Goal: Task Accomplishment & Management: Manage account settings

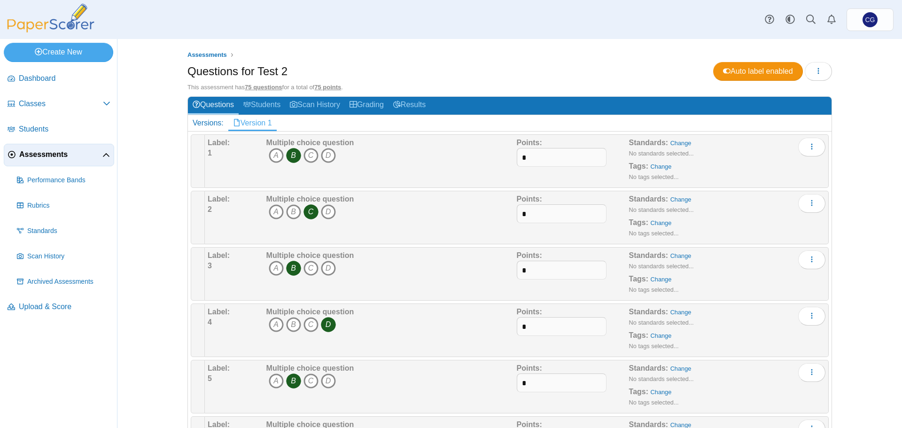
click at [292, 123] on h2 "Versions: Version 1" at bounding box center [510, 123] width 644 height 16
click at [199, 123] on div "Versions:" at bounding box center [208, 123] width 40 height 16
click at [36, 77] on span "Dashboard" at bounding box center [65, 78] width 92 height 10
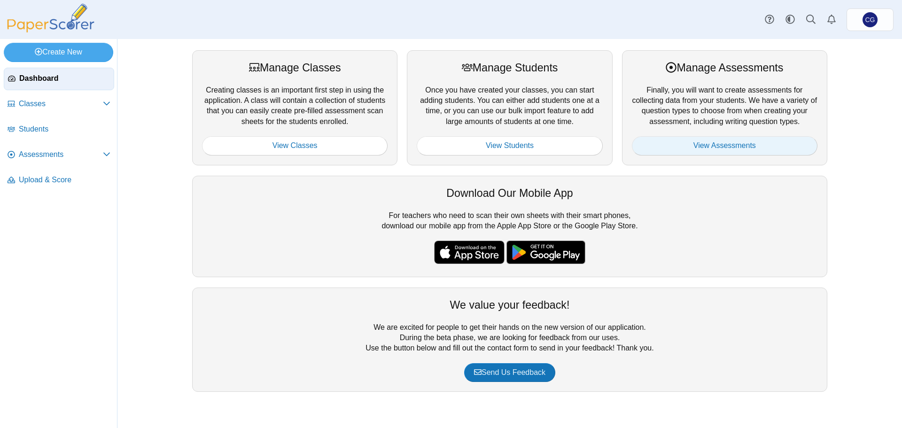
click at [742, 148] on link "View Assessments" at bounding box center [725, 145] width 186 height 19
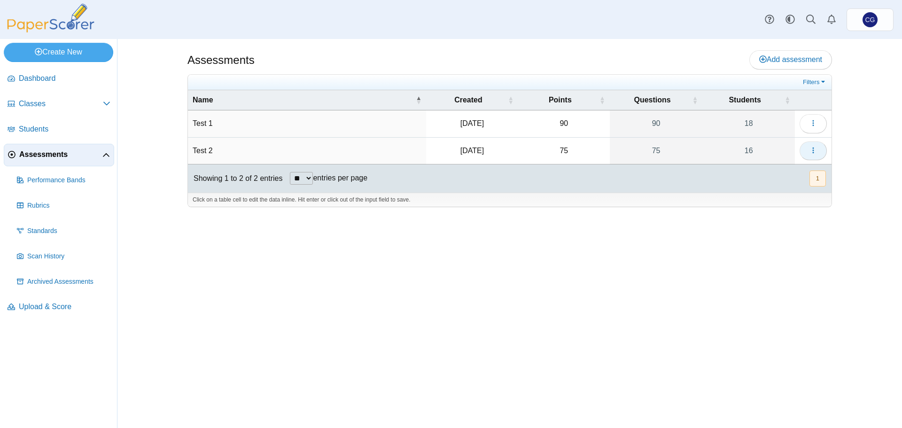
click at [812, 148] on icon "button" at bounding box center [813, 151] width 8 height 8
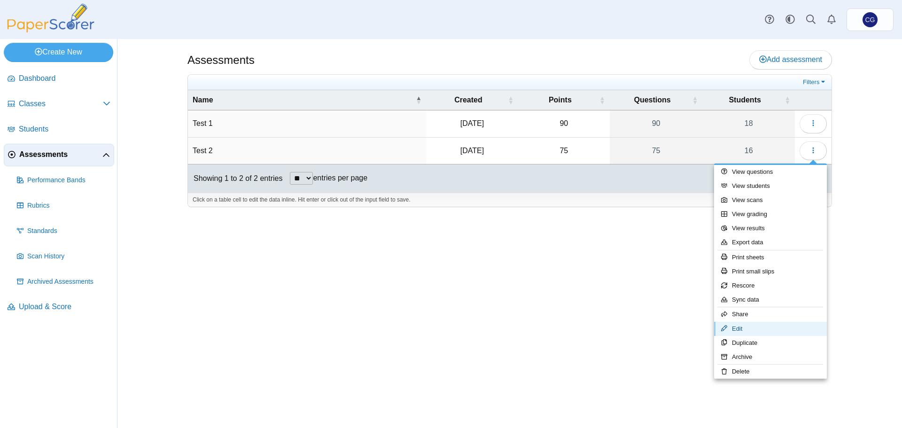
click at [775, 331] on link "Edit" at bounding box center [770, 329] width 113 height 14
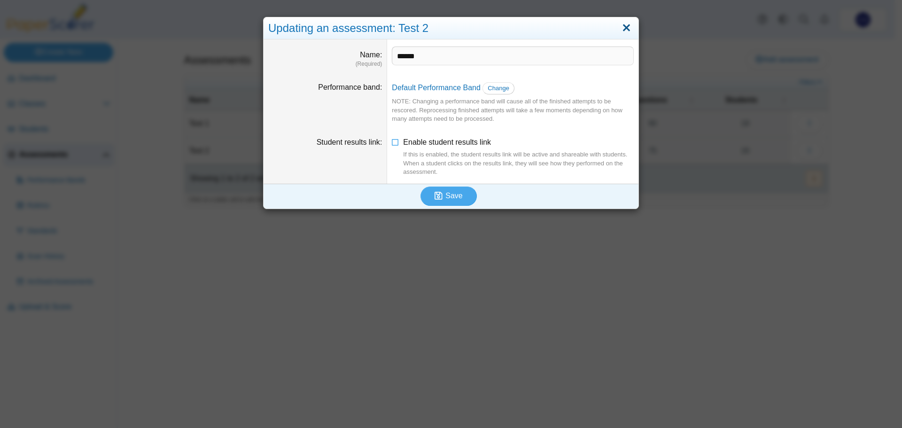
click at [624, 29] on link "Close" at bounding box center [626, 28] width 15 height 16
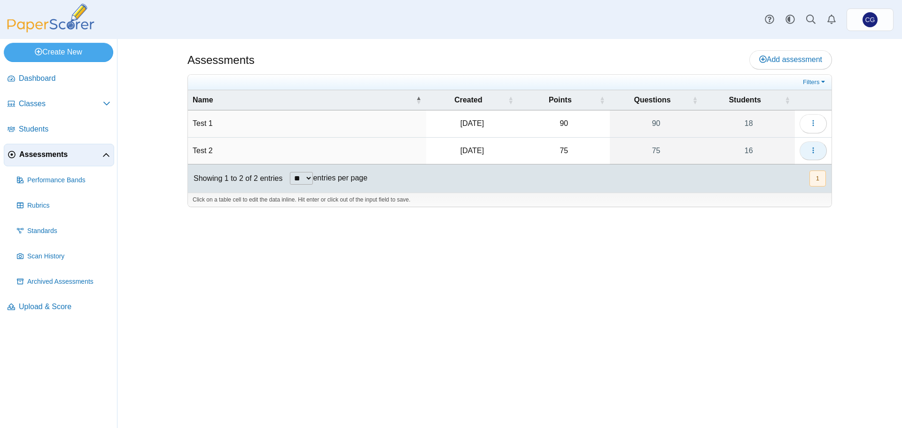
click at [820, 150] on button "button" at bounding box center [813, 150] width 27 height 19
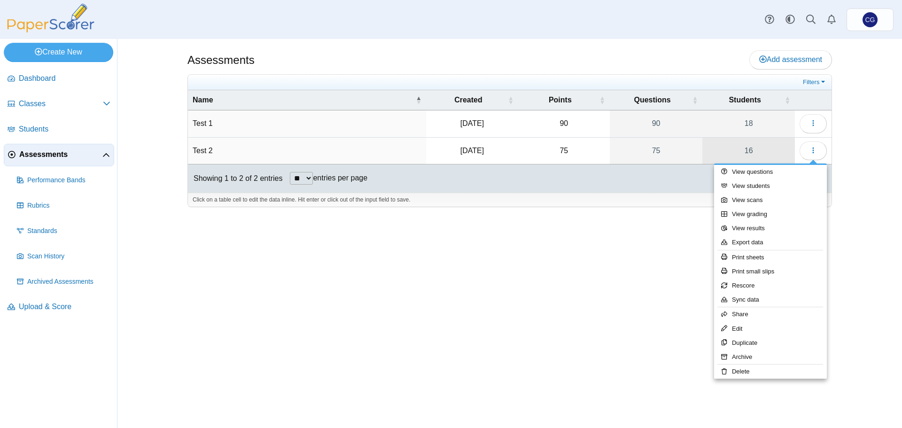
click at [782, 149] on link "16" at bounding box center [748, 151] width 93 height 26
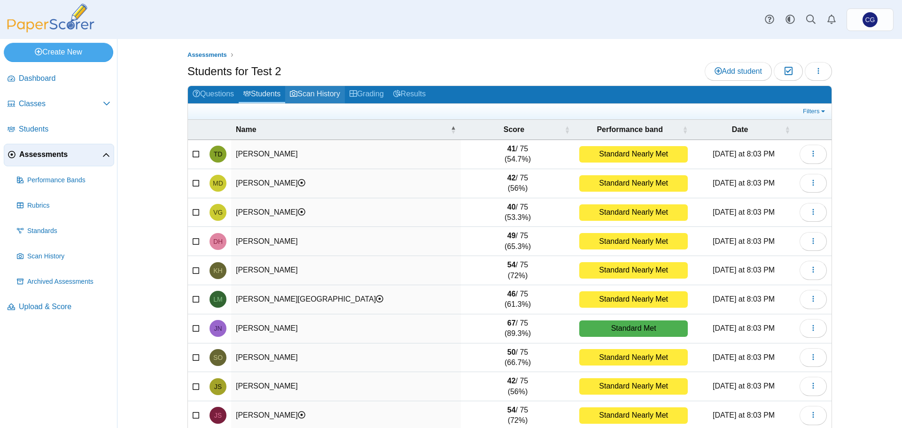
click at [312, 96] on link "Scan History" at bounding box center [315, 94] width 60 height 17
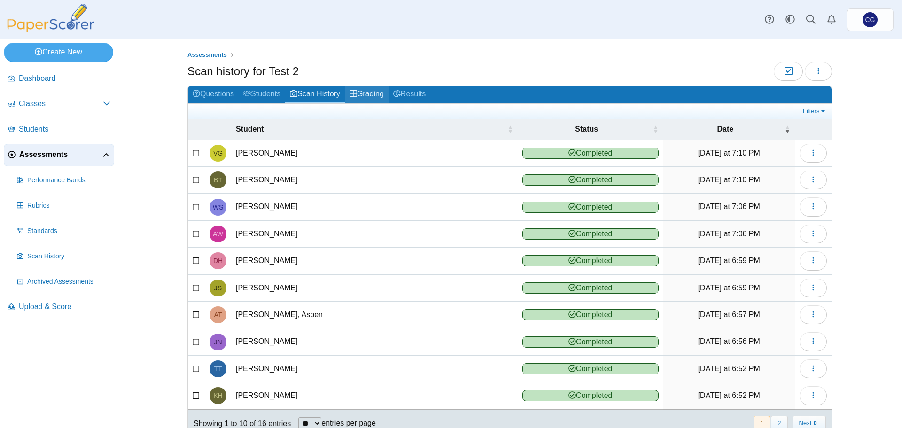
click at [365, 97] on link "Grading" at bounding box center [367, 94] width 44 height 17
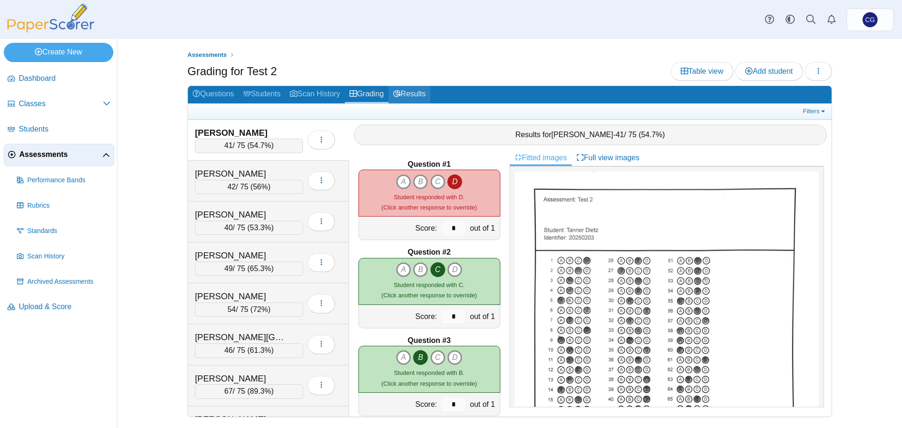
click at [414, 96] on link "Results" at bounding box center [410, 94] width 42 height 17
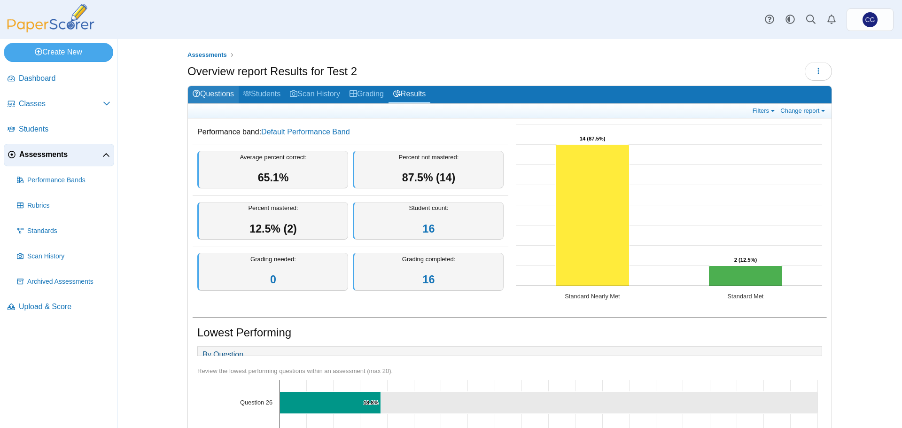
click at [212, 94] on link "Questions" at bounding box center [213, 94] width 51 height 17
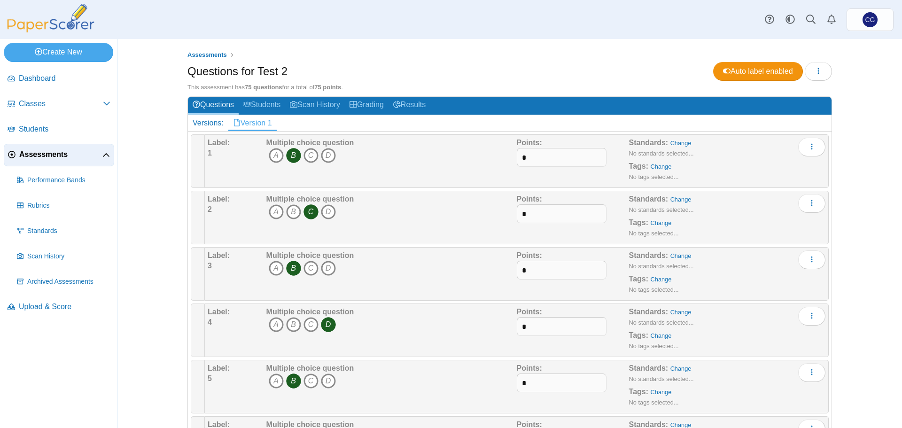
click at [204, 124] on div "Versions:" at bounding box center [208, 123] width 40 height 16
click at [268, 130] on link "Version 1" at bounding box center [252, 123] width 48 height 16
click at [319, 128] on h2 "Versions: Version 1" at bounding box center [510, 123] width 644 height 16
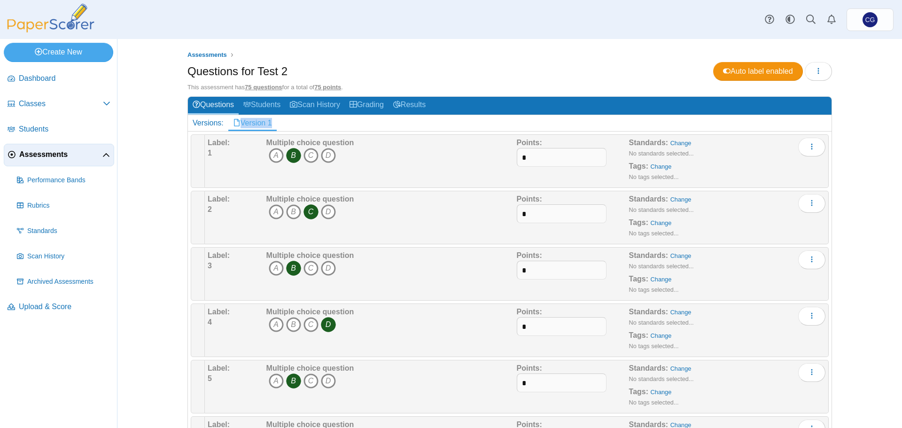
click at [319, 126] on h2 "Versions: Version 1" at bounding box center [510, 123] width 644 height 16
click at [203, 52] on span "Assessments" at bounding box center [206, 54] width 39 height 7
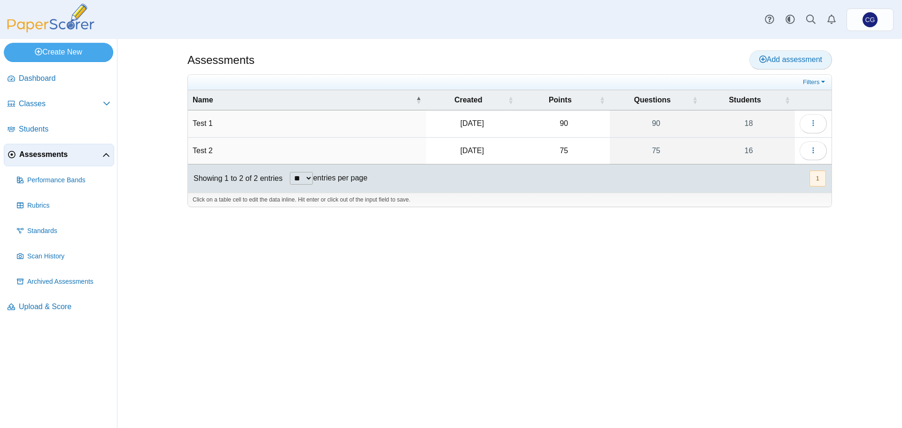
click at [801, 57] on span "Add assessment" at bounding box center [790, 59] width 63 height 8
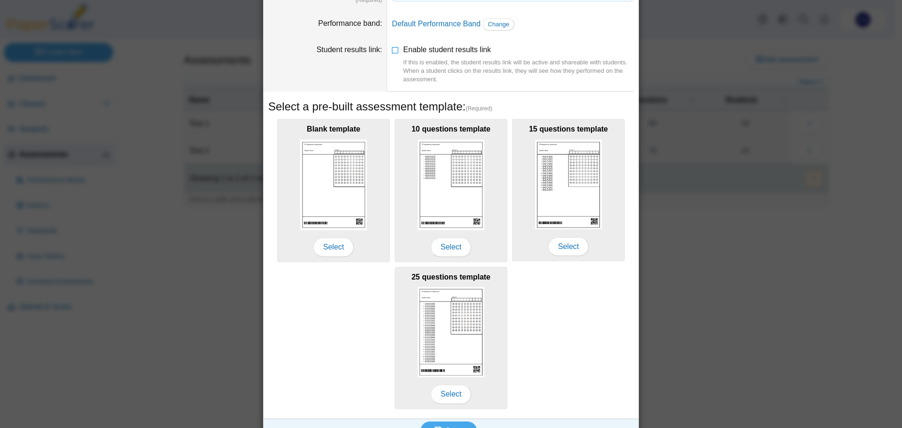
scroll to position [83, 0]
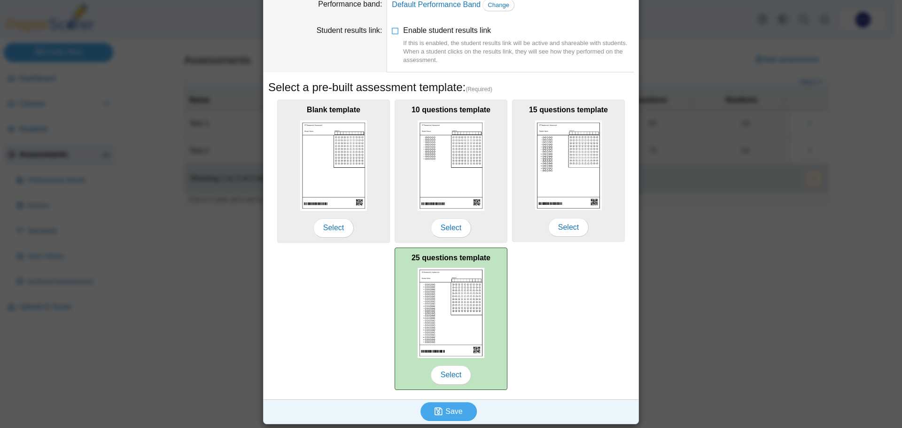
type input "********"
click at [452, 298] on img at bounding box center [451, 313] width 67 height 90
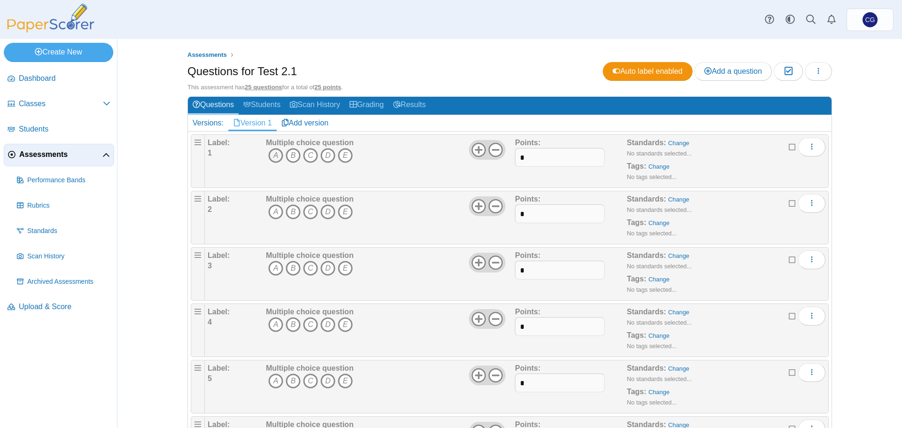
click at [271, 154] on icon "A" at bounding box center [275, 155] width 15 height 15
click at [325, 211] on icon "D" at bounding box center [327, 211] width 15 height 15
click at [327, 267] on icon "D" at bounding box center [327, 268] width 15 height 15
click at [323, 326] on icon "D" at bounding box center [327, 324] width 15 height 15
click at [321, 381] on icon "D" at bounding box center [327, 380] width 15 height 15
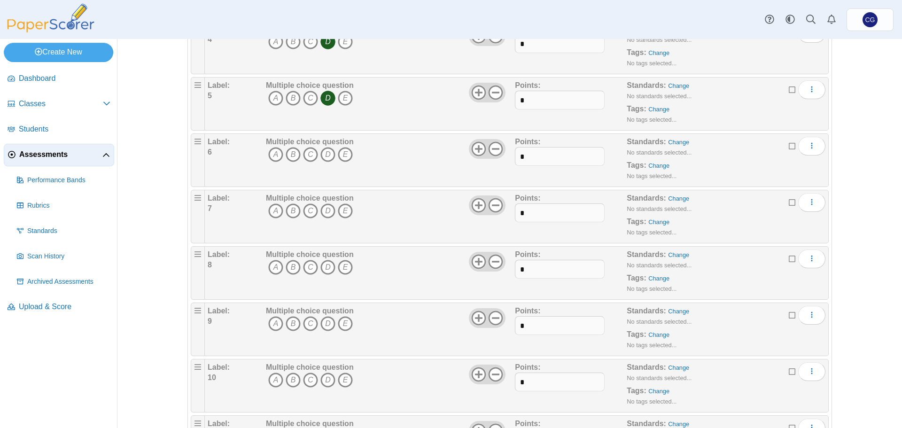
scroll to position [282, 0]
click at [273, 152] on icon "A" at bounding box center [275, 155] width 15 height 15
click at [325, 210] on icon "D" at bounding box center [327, 211] width 15 height 15
click at [306, 268] on icon "C" at bounding box center [310, 268] width 15 height 15
click at [271, 323] on icon "A" at bounding box center [275, 324] width 15 height 15
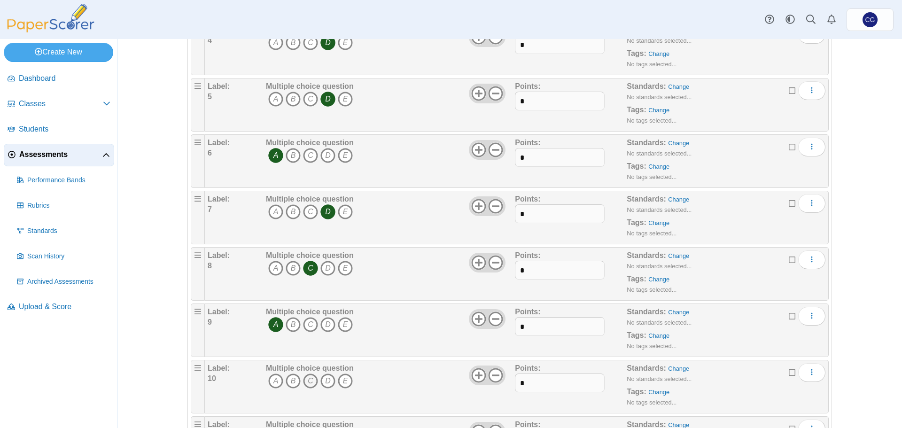
click at [311, 379] on icon "C" at bounding box center [310, 380] width 15 height 15
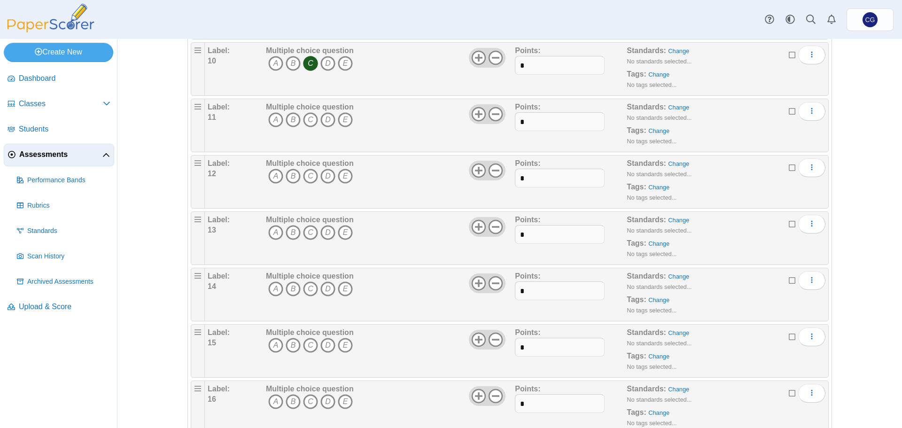
scroll to position [611, 0]
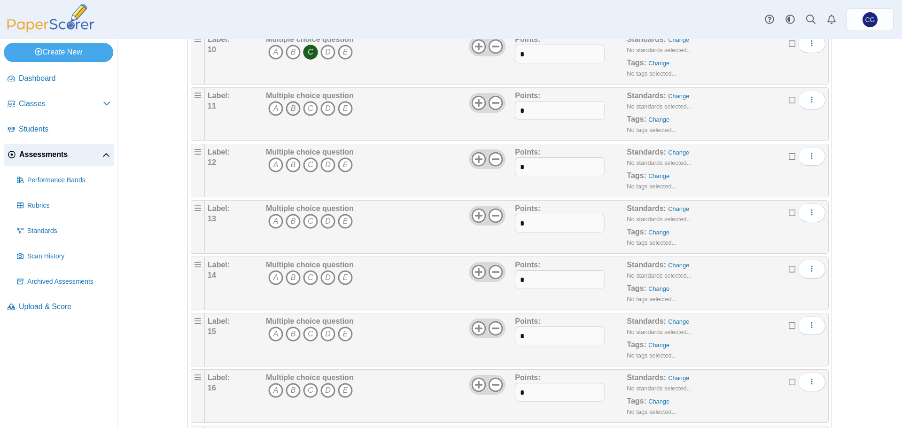
click at [289, 107] on icon "B" at bounding box center [293, 108] width 15 height 15
click at [327, 162] on icon "D" at bounding box center [327, 164] width 15 height 15
click at [271, 219] on icon "A" at bounding box center [275, 221] width 15 height 15
click at [323, 280] on icon "D" at bounding box center [327, 277] width 15 height 15
click at [305, 333] on icon "C" at bounding box center [310, 334] width 15 height 15
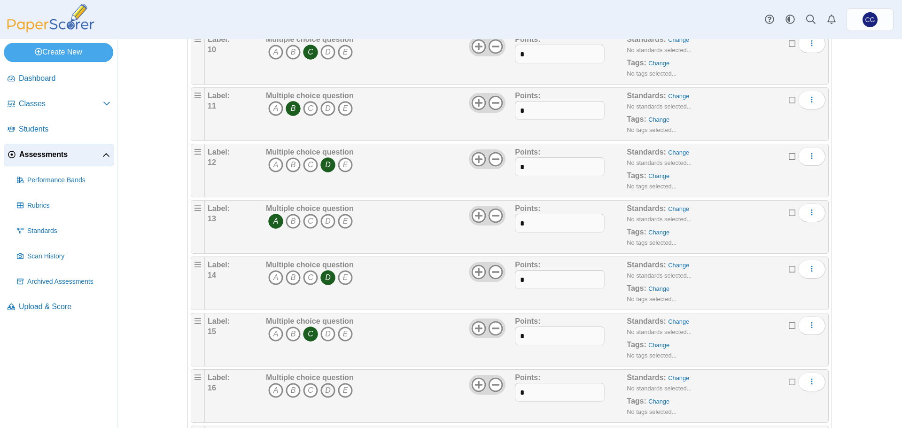
click at [322, 393] on icon "D" at bounding box center [327, 390] width 15 height 15
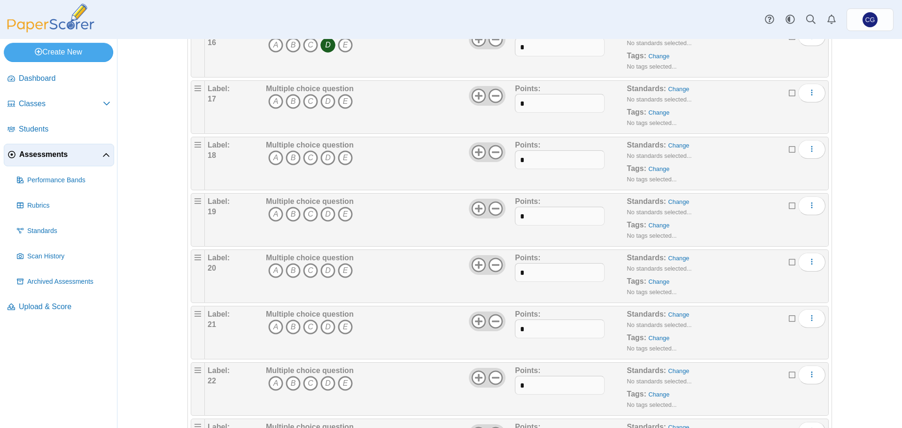
scroll to position [940, 0]
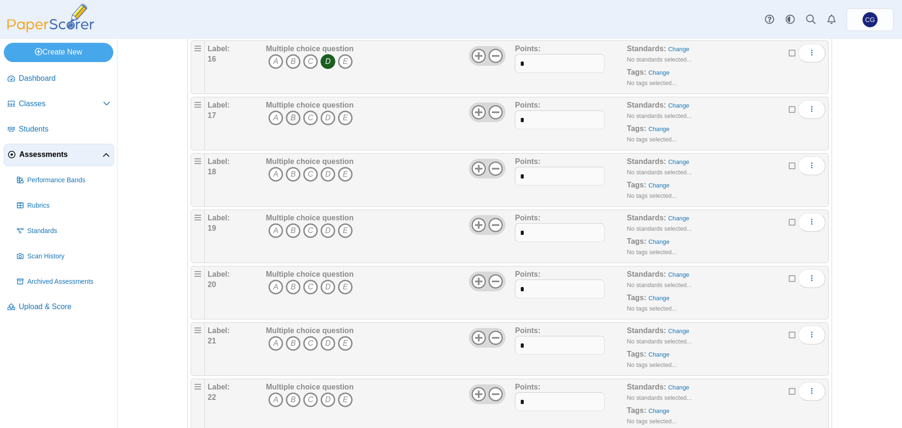
click at [291, 117] on icon "B" at bounding box center [293, 117] width 15 height 15
click at [324, 174] on icon "D" at bounding box center [327, 174] width 15 height 15
click at [274, 229] on icon "A" at bounding box center [275, 230] width 15 height 15
click at [289, 283] on icon "B" at bounding box center [293, 287] width 15 height 15
click at [308, 342] on icon "C" at bounding box center [310, 343] width 15 height 15
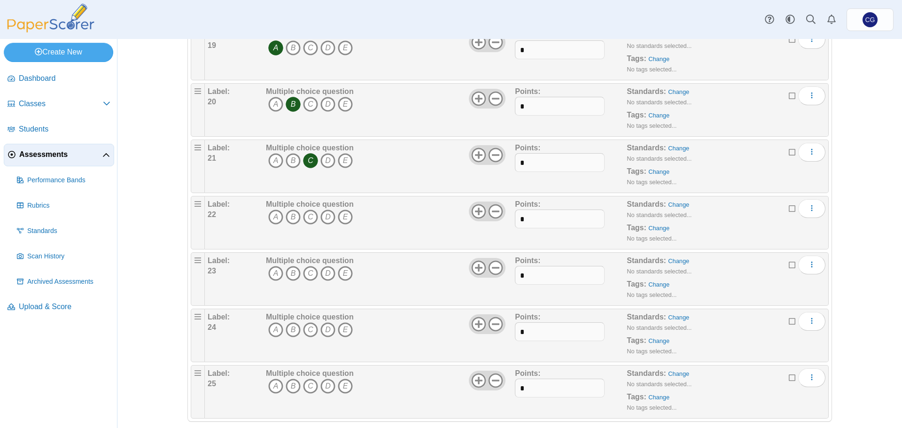
scroll to position [1135, 0]
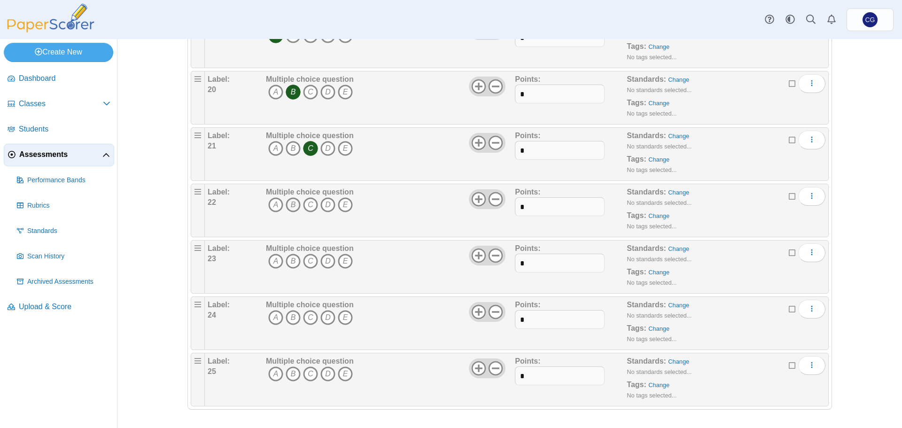
click at [290, 204] on icon "B" at bounding box center [293, 204] width 15 height 15
click at [329, 261] on icon "D" at bounding box center [327, 261] width 15 height 15
click at [293, 318] on icon "B" at bounding box center [293, 317] width 15 height 15
click at [327, 373] on icon "D" at bounding box center [327, 373] width 15 height 15
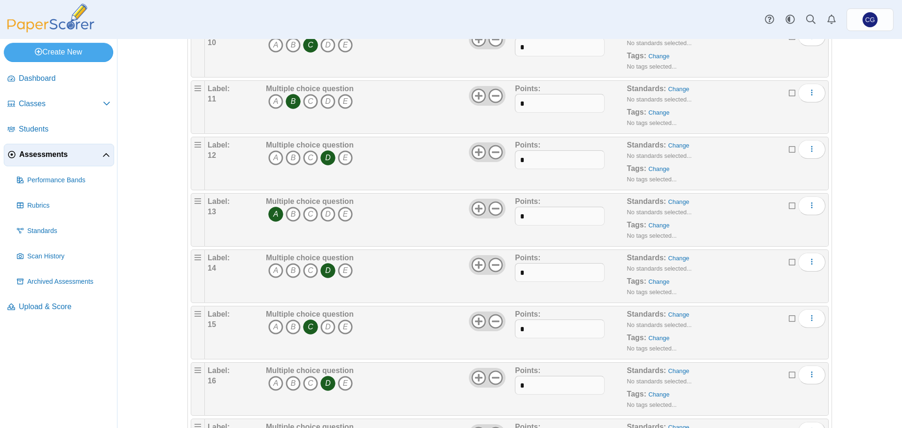
scroll to position [148, 0]
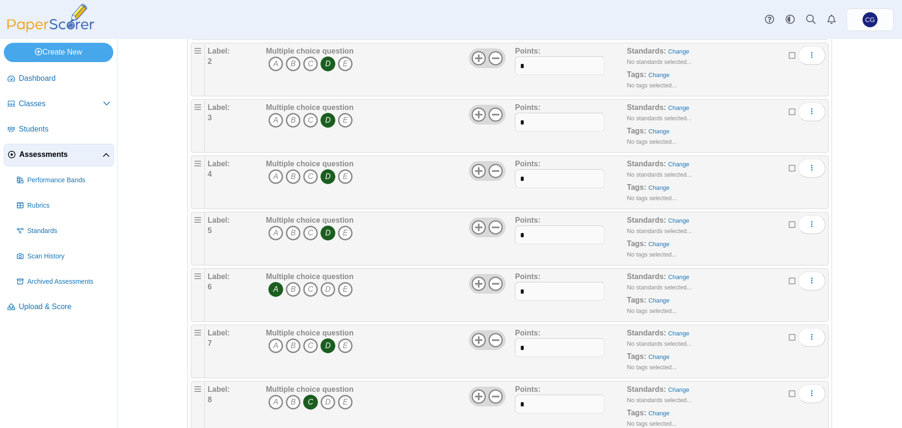
drag, startPoint x: 568, startPoint y: 262, endPoint x: 841, endPoint y: 213, distance: 277.7
click at [841, 213] on div "Assessments Questions for Test 2.1 Auto label enabled Add a question Moderation…" at bounding box center [509, 85] width 705 height 389
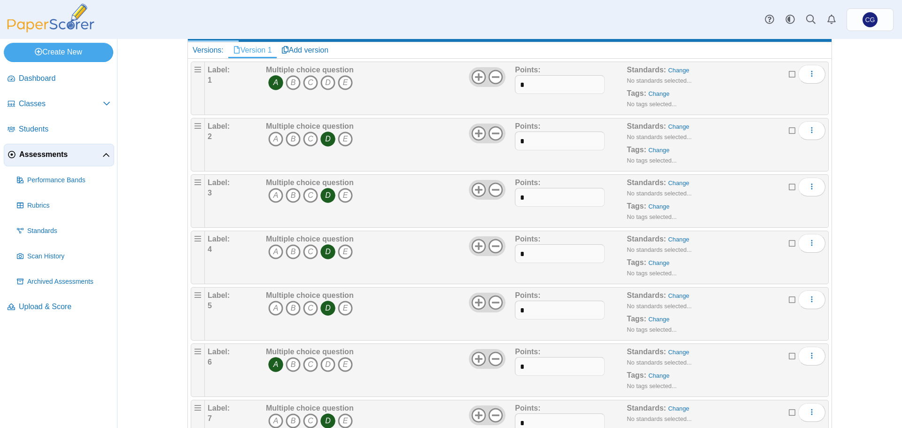
scroll to position [0, 0]
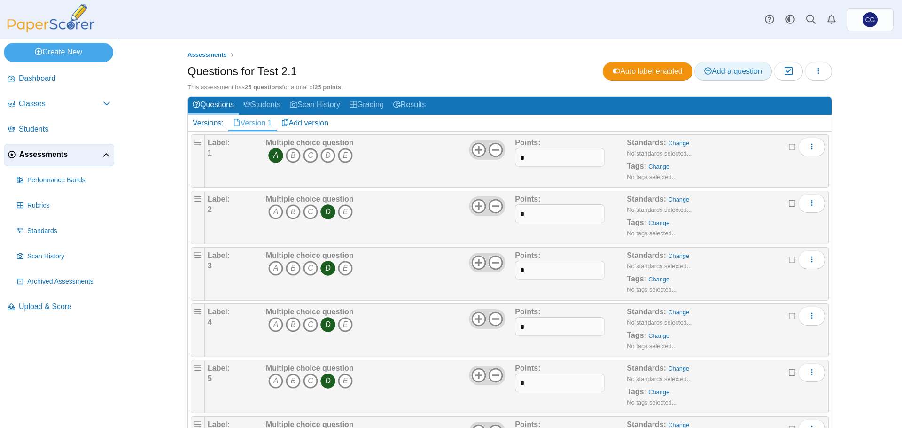
click at [741, 75] on span "Add a question" at bounding box center [733, 71] width 58 height 8
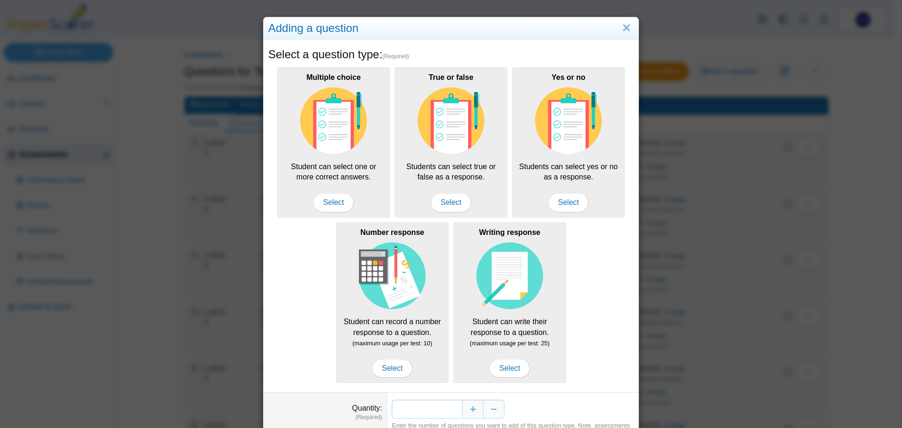
scroll to position [47, 0]
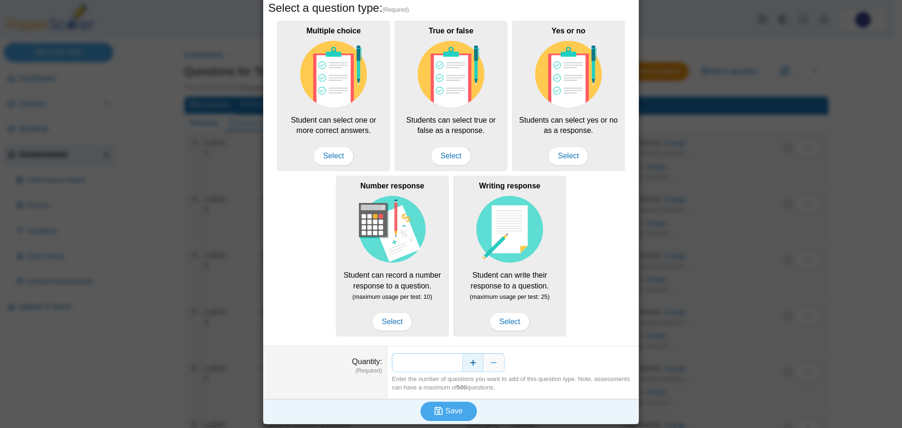
drag, startPoint x: 443, startPoint y: 363, endPoint x: 460, endPoint y: 362, distance: 16.5
click at [460, 362] on div "*" at bounding box center [513, 362] width 242 height 19
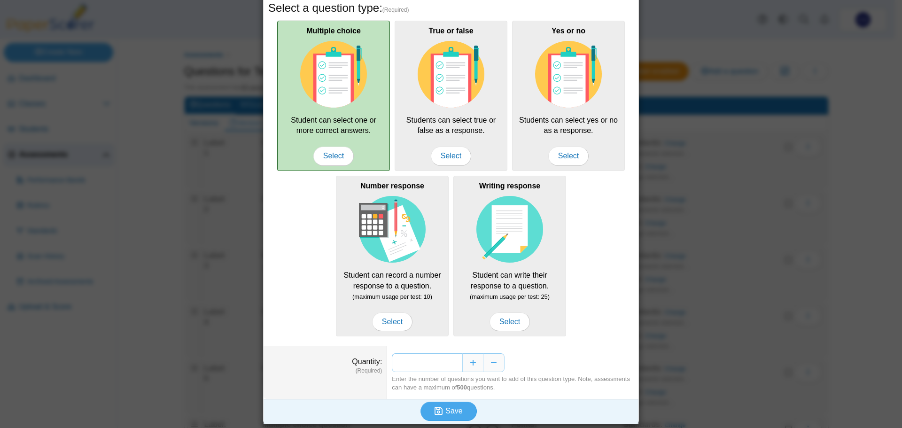
type input "**"
click at [340, 102] on img at bounding box center [333, 74] width 67 height 67
click at [331, 155] on span "Select" at bounding box center [333, 156] width 40 height 19
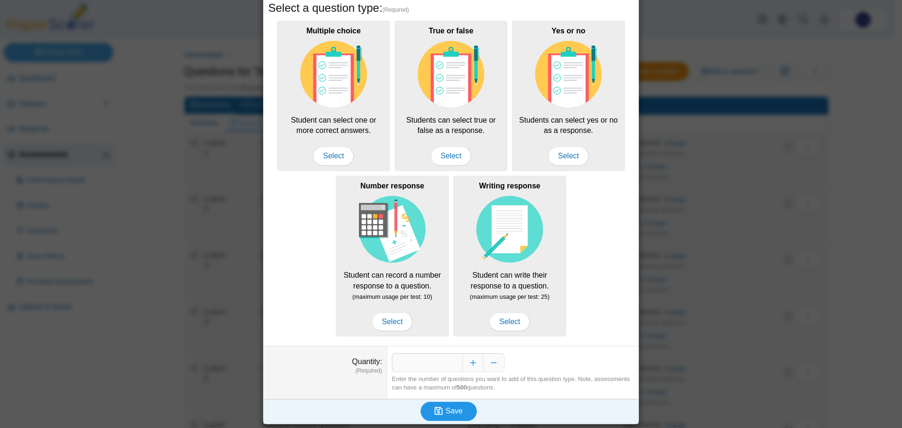
click at [456, 415] on span "Save" at bounding box center [453, 411] width 17 height 8
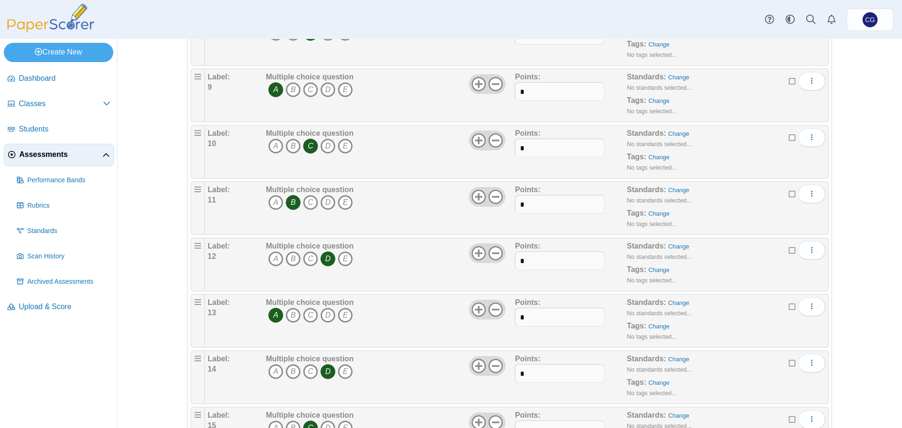
scroll to position [559, 0]
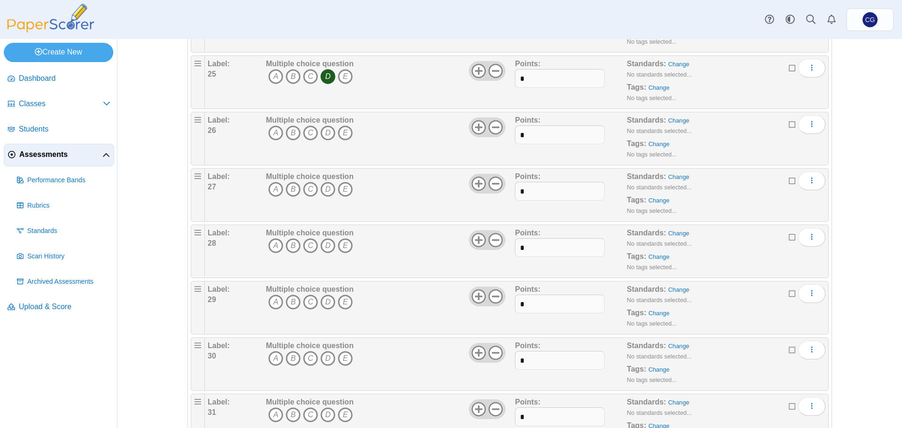
scroll to position [1443, 0]
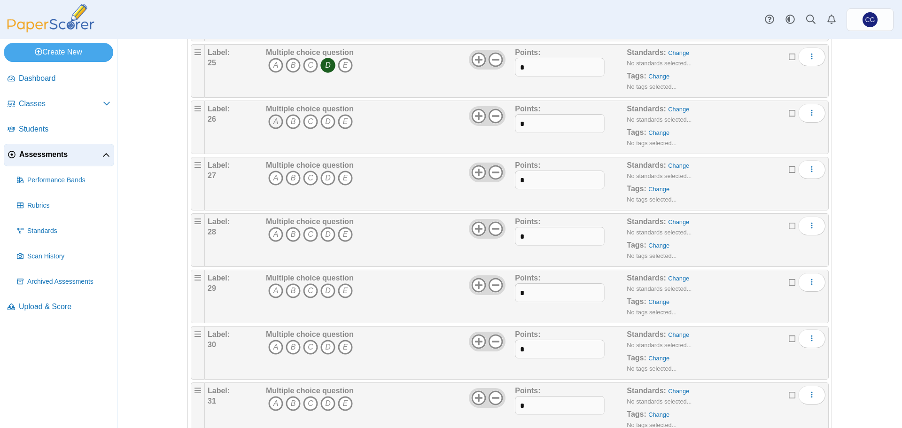
click at [274, 120] on icon "A" at bounding box center [275, 121] width 15 height 15
click at [305, 178] on icon "C" at bounding box center [310, 178] width 15 height 15
click at [293, 236] on icon "B" at bounding box center [293, 234] width 15 height 15
click at [328, 290] on icon "D" at bounding box center [327, 290] width 15 height 15
click at [306, 347] on icon "C" at bounding box center [310, 347] width 15 height 15
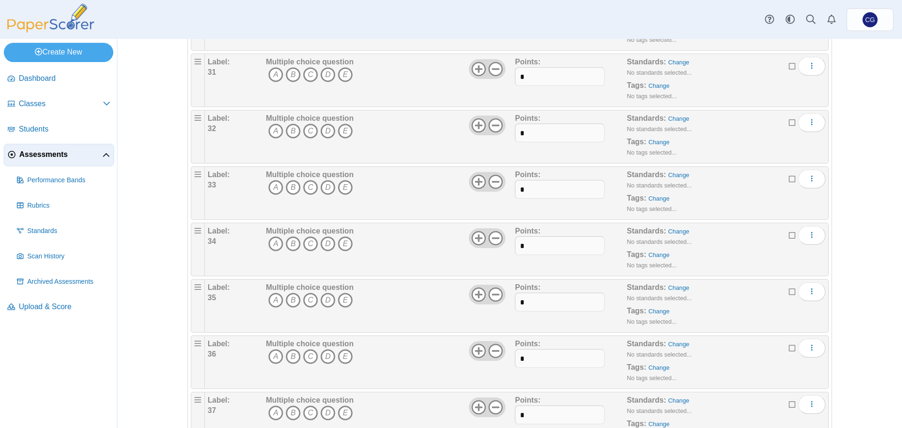
scroll to position [1725, 0]
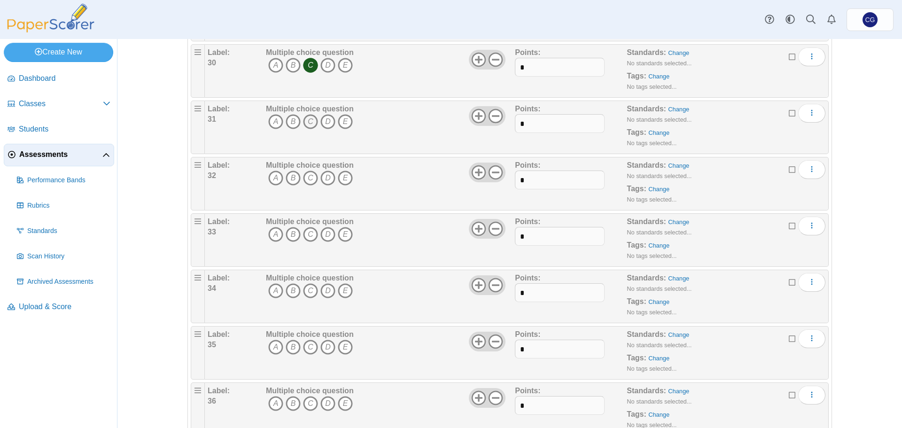
click at [306, 121] on icon "C" at bounding box center [310, 121] width 15 height 15
click at [324, 173] on icon "D" at bounding box center [327, 178] width 15 height 15
click at [304, 233] on icon "C" at bounding box center [310, 234] width 15 height 15
click at [326, 291] on icon "D" at bounding box center [327, 290] width 15 height 15
click at [398, 304] on div "Multiple choice question A B C D E" at bounding box center [389, 296] width 251 height 47
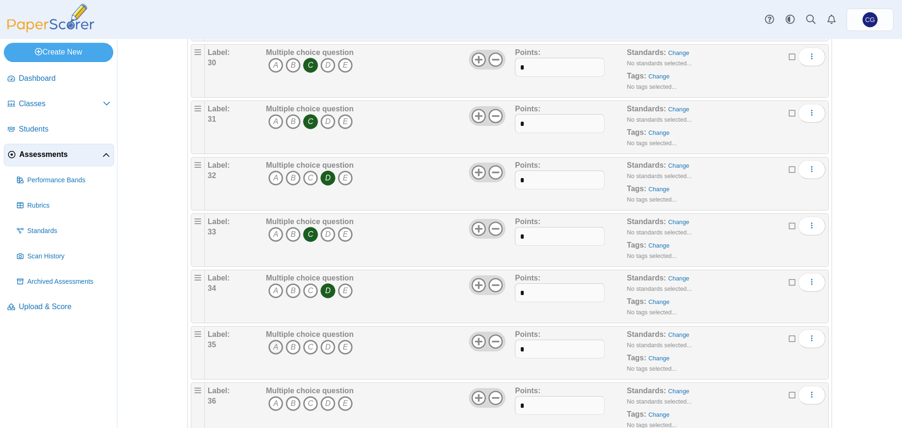
click at [273, 345] on icon "A" at bounding box center [275, 347] width 15 height 15
click at [272, 404] on icon "A" at bounding box center [275, 403] width 15 height 15
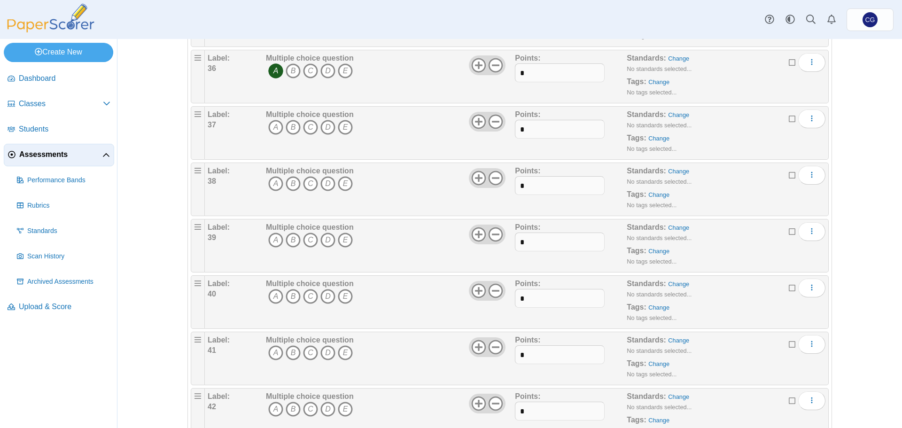
scroll to position [2054, 0]
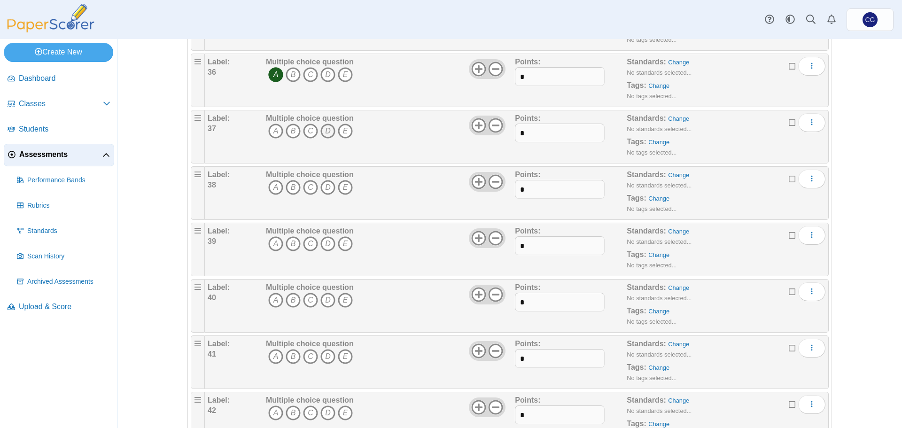
click at [325, 130] on icon "D" at bounding box center [327, 131] width 15 height 15
click at [306, 187] on icon "C" at bounding box center [310, 187] width 15 height 15
click at [303, 241] on icon "C" at bounding box center [310, 243] width 15 height 15
click at [303, 299] on icon "C" at bounding box center [310, 300] width 15 height 15
click at [274, 355] on icon "A" at bounding box center [275, 356] width 15 height 15
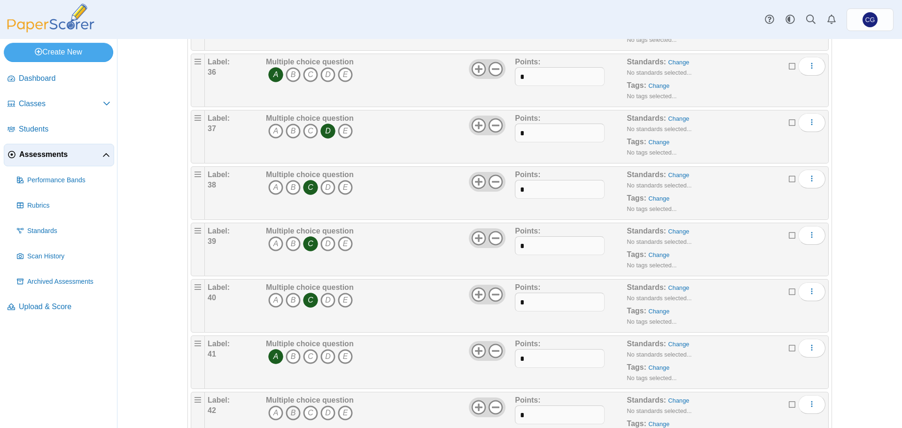
click at [294, 412] on icon "B" at bounding box center [293, 412] width 15 height 15
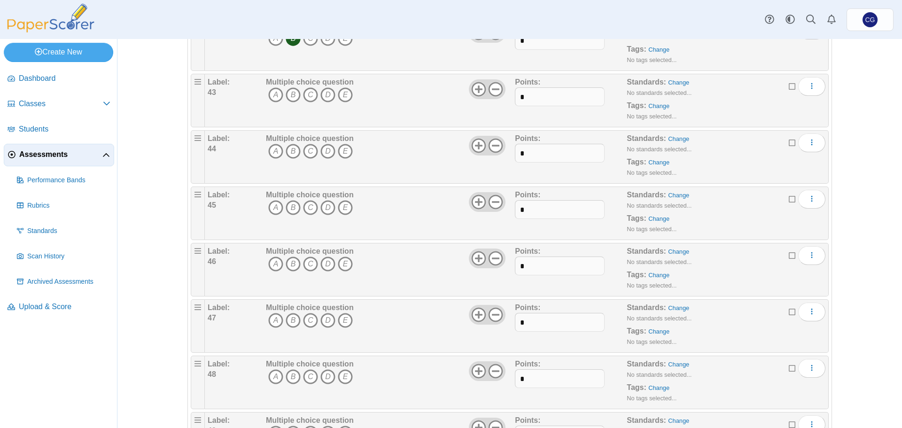
scroll to position [2430, 0]
click at [308, 93] on icon "C" at bounding box center [310, 93] width 15 height 15
click at [323, 150] on icon "D" at bounding box center [327, 149] width 15 height 15
click at [291, 204] on icon "B" at bounding box center [293, 206] width 15 height 15
click at [308, 262] on icon "C" at bounding box center [310, 262] width 15 height 15
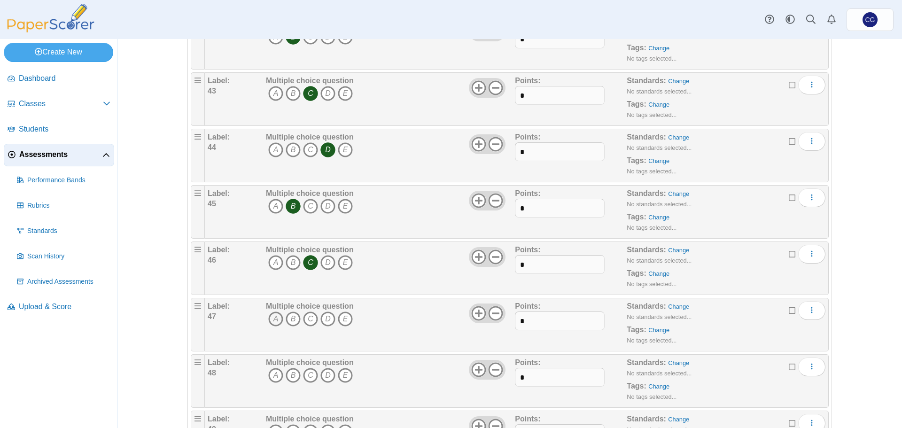
click at [277, 321] on icon "A" at bounding box center [275, 318] width 15 height 15
click at [268, 373] on icon "A" at bounding box center [275, 375] width 15 height 15
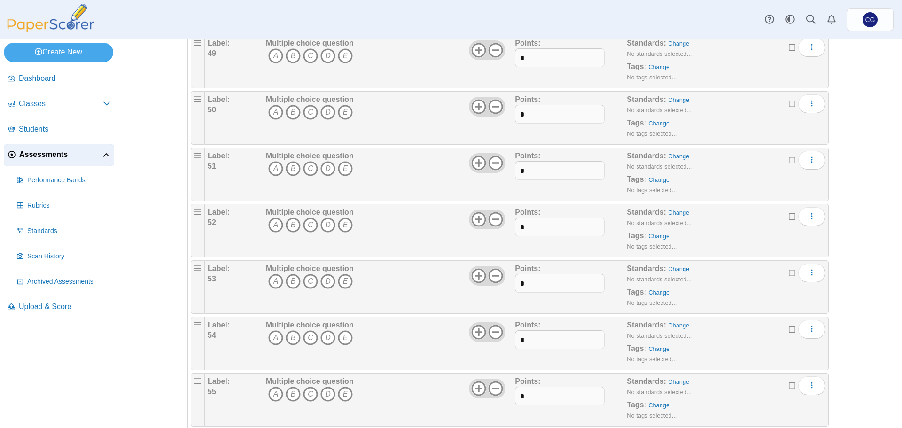
scroll to position [2759, 0]
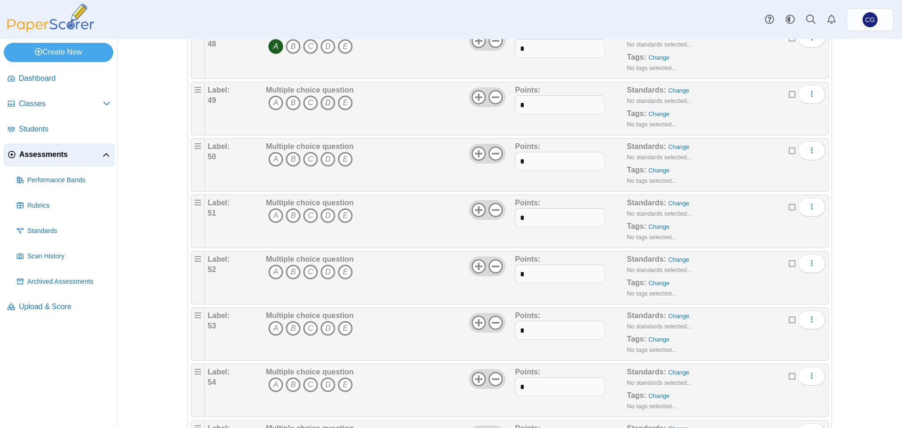
click at [326, 101] on icon "D" at bounding box center [327, 102] width 15 height 15
click at [322, 159] on icon "D" at bounding box center [327, 159] width 15 height 15
click at [288, 217] on icon "B" at bounding box center [293, 215] width 15 height 15
click at [325, 272] on icon "D" at bounding box center [327, 271] width 15 height 15
click at [308, 328] on icon "C" at bounding box center [310, 328] width 15 height 15
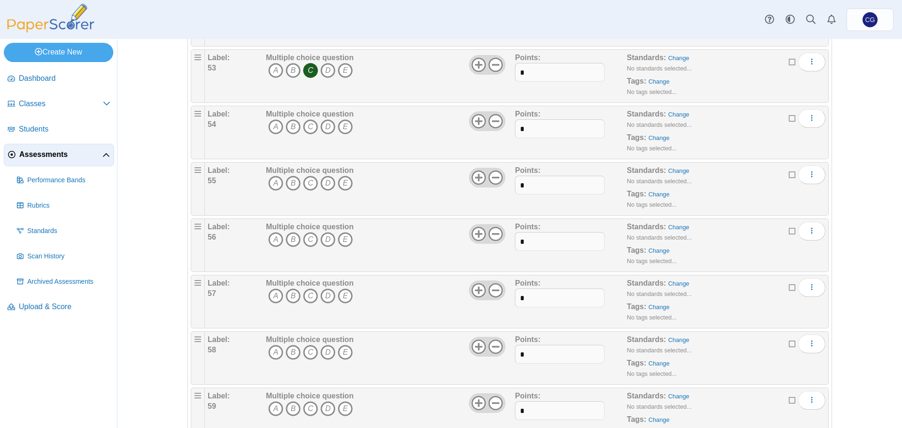
scroll to position [3041, 0]
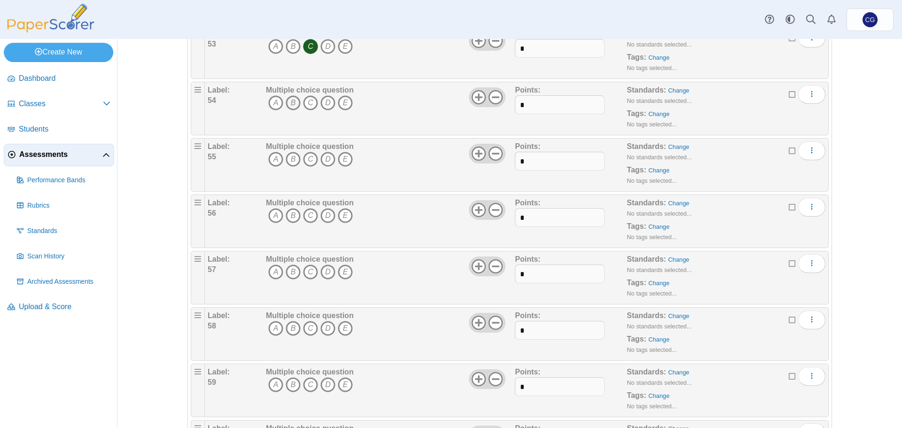
click at [288, 99] on icon "B" at bounding box center [293, 102] width 15 height 15
click at [304, 158] on icon "C" at bounding box center [310, 159] width 15 height 15
click at [290, 216] on icon "B" at bounding box center [293, 215] width 15 height 15
click at [272, 271] on icon "A" at bounding box center [275, 271] width 15 height 15
click at [309, 327] on icon "C" at bounding box center [310, 328] width 15 height 15
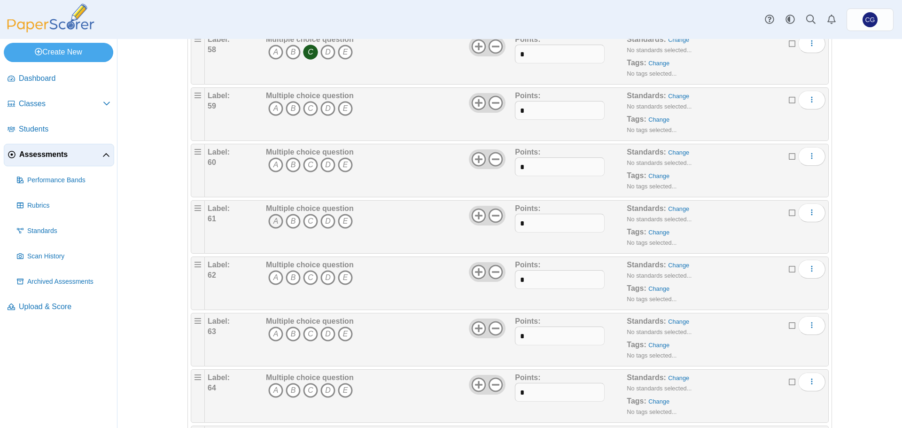
scroll to position [3322, 0]
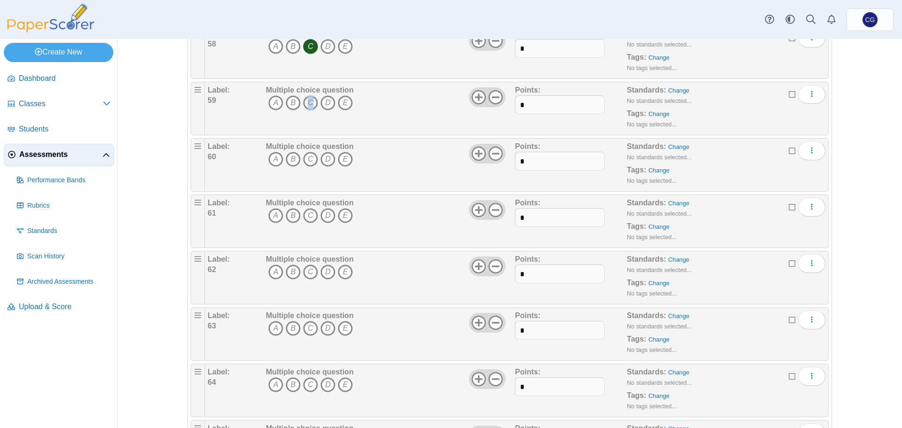
click at [307, 102] on icon "C" at bounding box center [310, 102] width 15 height 15
click at [324, 162] on icon "D" at bounding box center [327, 159] width 15 height 15
click at [320, 218] on icon "D" at bounding box center [327, 215] width 15 height 15
click at [322, 275] on icon "D" at bounding box center [327, 271] width 15 height 15
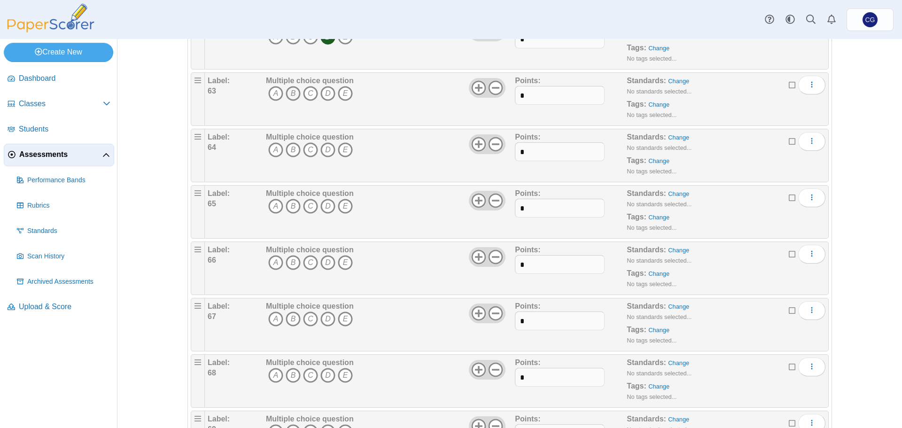
click at [289, 94] on icon "B" at bounding box center [293, 93] width 15 height 15
click at [270, 149] on icon "A" at bounding box center [275, 149] width 15 height 15
click at [290, 205] on icon "B" at bounding box center [293, 206] width 15 height 15
click at [293, 260] on icon "B" at bounding box center [293, 262] width 15 height 15
click at [306, 319] on icon "C" at bounding box center [310, 318] width 15 height 15
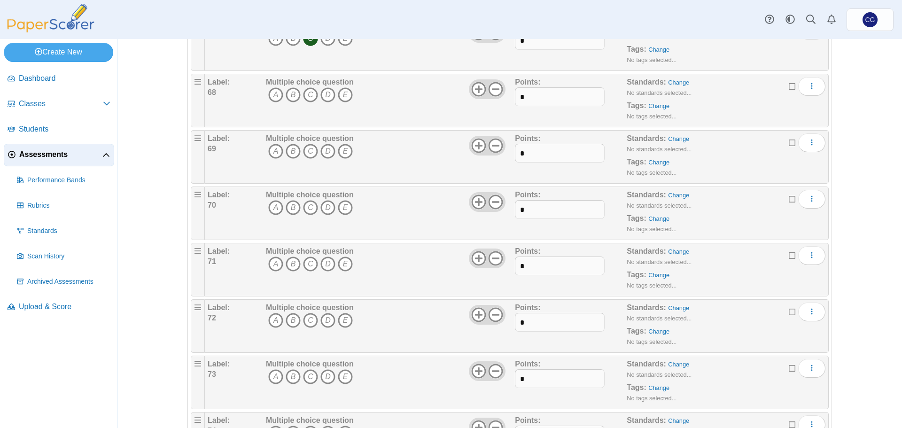
scroll to position [3839, 0]
click at [326, 92] on icon "D" at bounding box center [327, 93] width 15 height 15
click at [305, 149] on icon "C" at bounding box center [310, 149] width 15 height 15
click at [273, 206] on icon "A" at bounding box center [275, 206] width 15 height 15
click at [289, 261] on icon "B" at bounding box center [293, 262] width 15 height 15
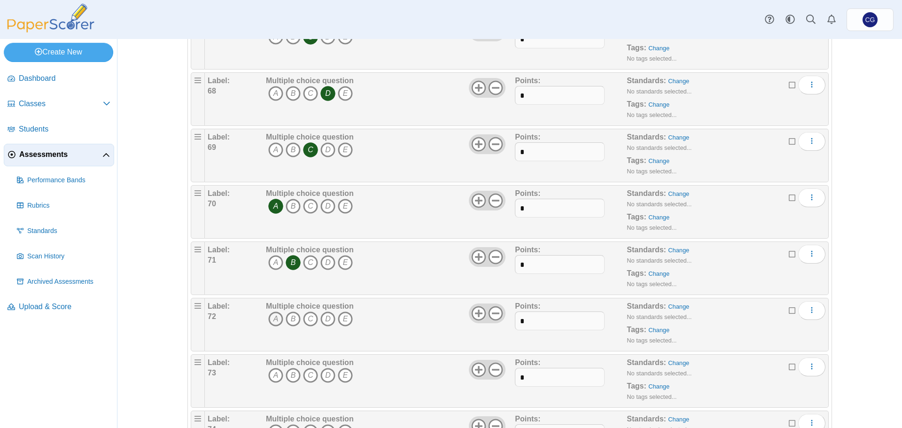
click at [268, 317] on icon "A" at bounding box center [275, 318] width 15 height 15
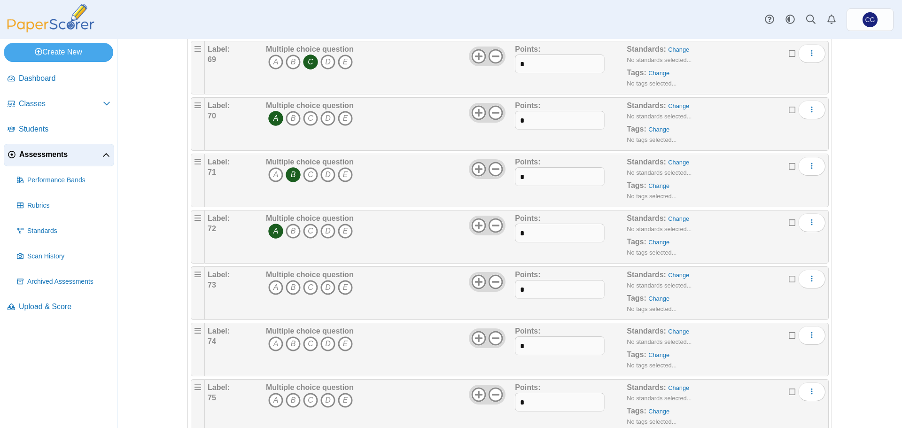
scroll to position [3953, 0]
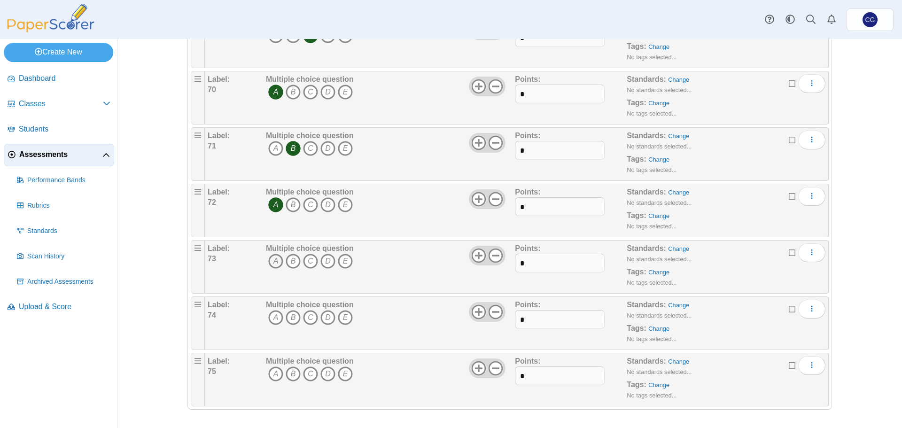
click at [273, 262] on icon "A" at bounding box center [275, 261] width 15 height 15
click at [288, 316] on icon "B" at bounding box center [293, 317] width 15 height 15
click at [310, 374] on icon "C" at bounding box center [310, 373] width 15 height 15
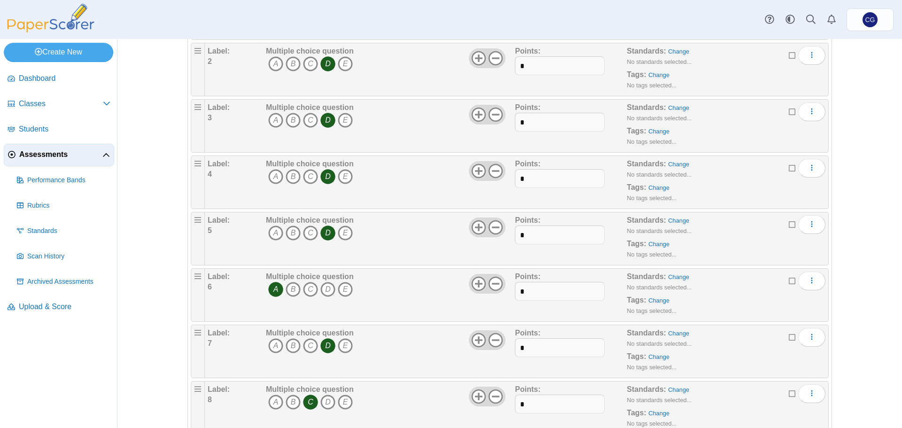
scroll to position [0, 0]
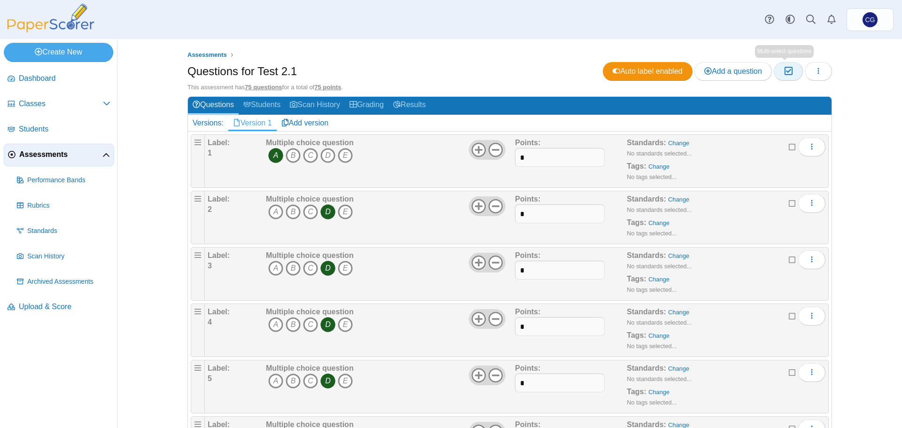
click at [787, 70] on icon "button" at bounding box center [788, 71] width 9 height 8
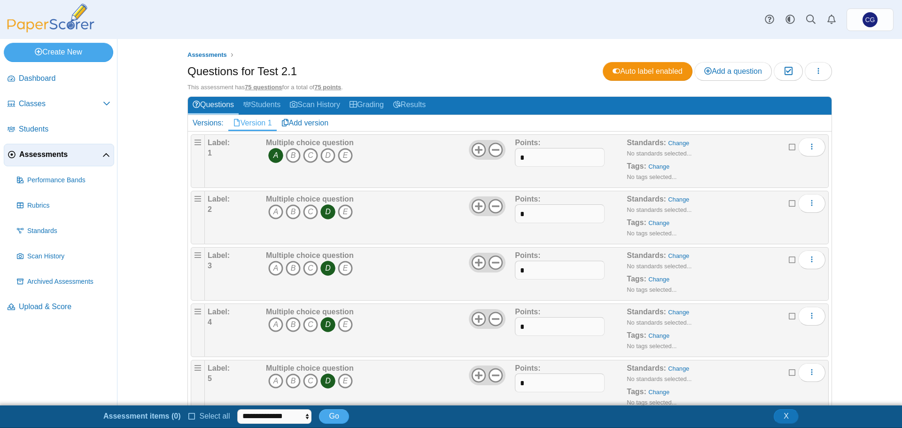
click at [188, 416] on icon at bounding box center [192, 415] width 8 height 7
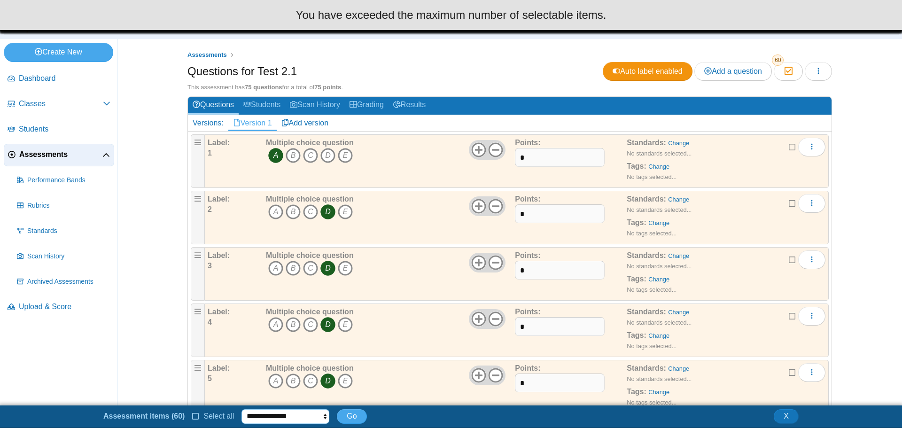
click at [285, 415] on select "**********" at bounding box center [285, 416] width 88 height 14
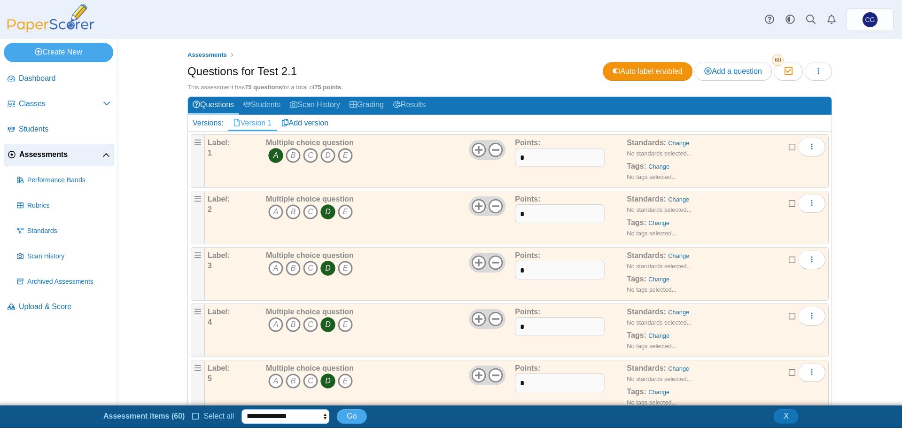
select select "******"
click at [241, 409] on select "**********" at bounding box center [285, 416] width 88 height 14
click at [349, 413] on span "Go" at bounding box center [352, 416] width 10 height 8
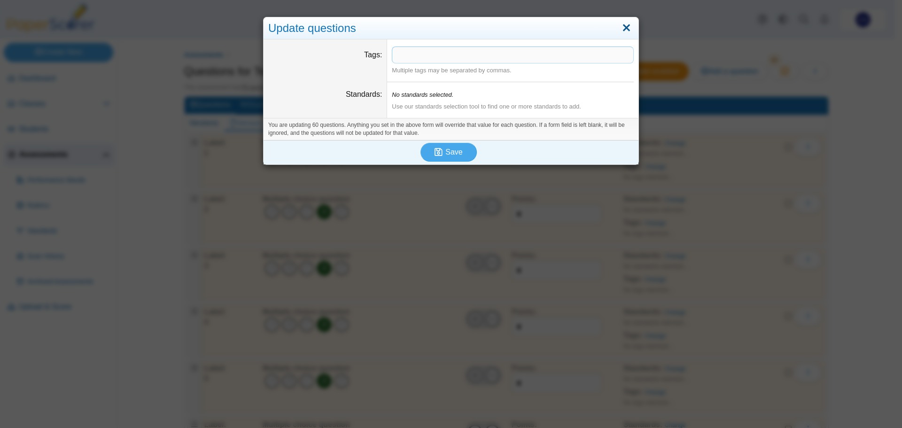
click at [624, 27] on link "Close" at bounding box center [626, 28] width 15 height 16
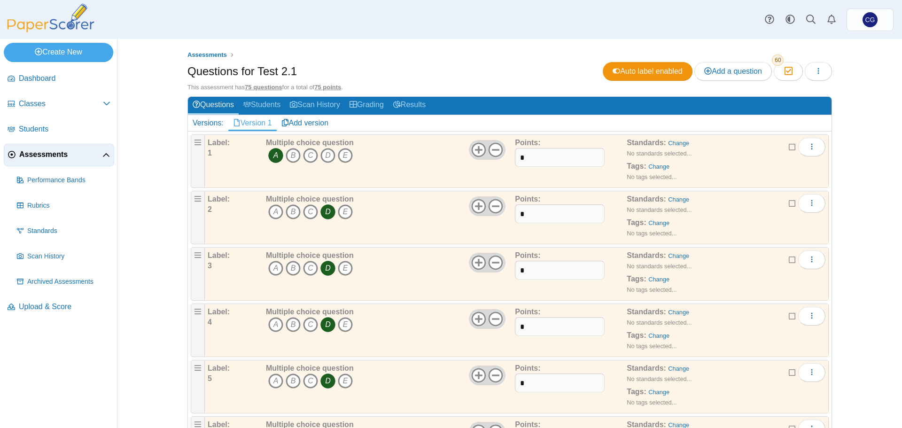
click at [863, 232] on div "Assessments Questions for Test 2.1 Auto label enabled Add a question Moderation…" at bounding box center [509, 233] width 785 height 389
click at [787, 71] on icon "button" at bounding box center [788, 71] width 9 height 8
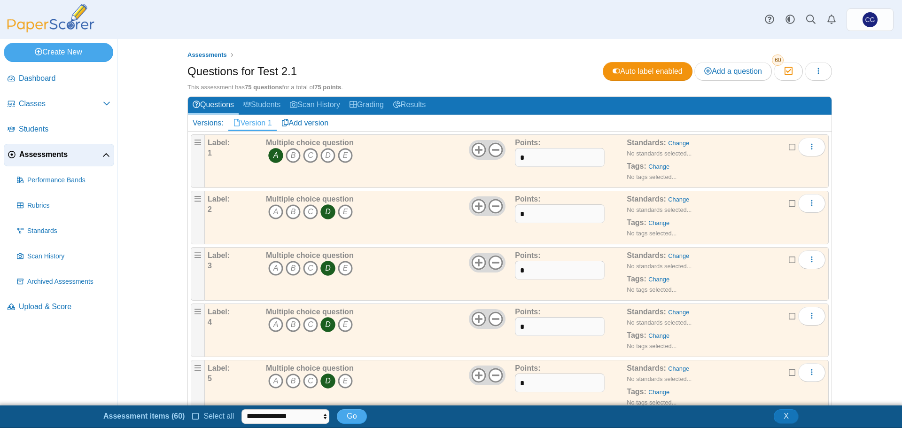
click at [193, 415] on icon at bounding box center [196, 415] width 8 height 7
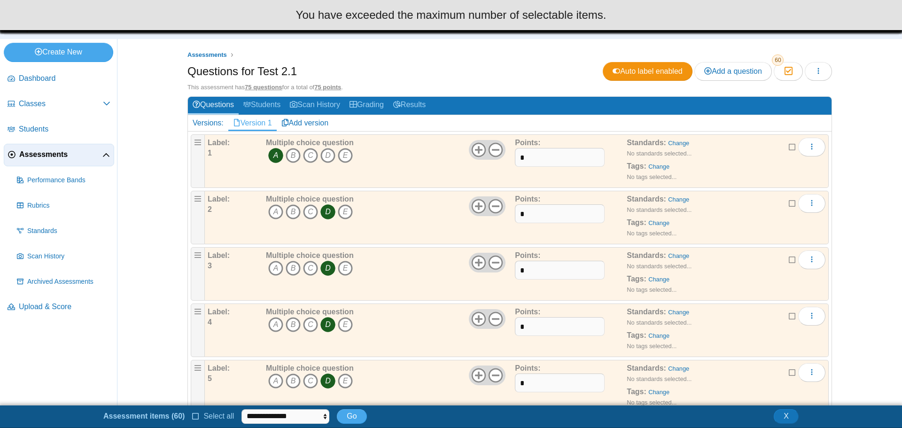
click at [193, 415] on icon at bounding box center [196, 415] width 8 height 7
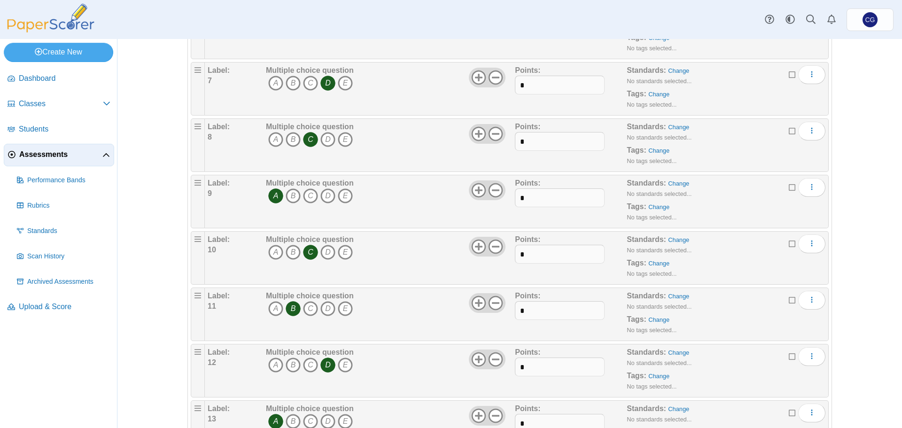
scroll to position [0, 0]
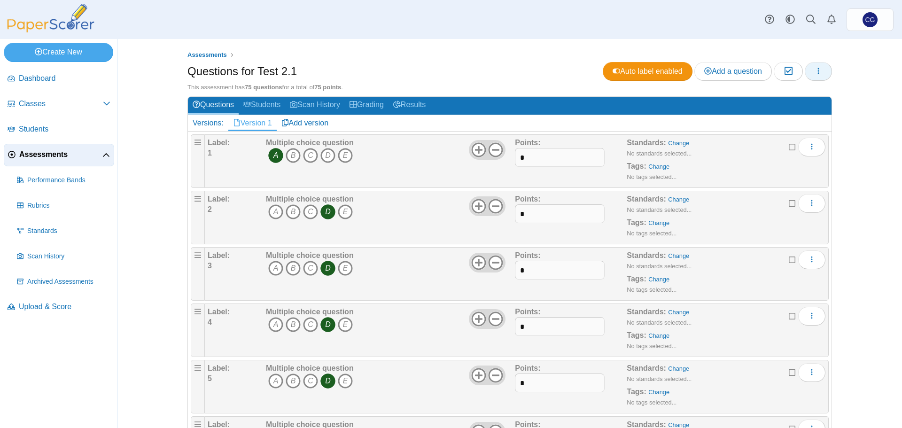
click at [815, 70] on icon "button" at bounding box center [819, 71] width 8 height 8
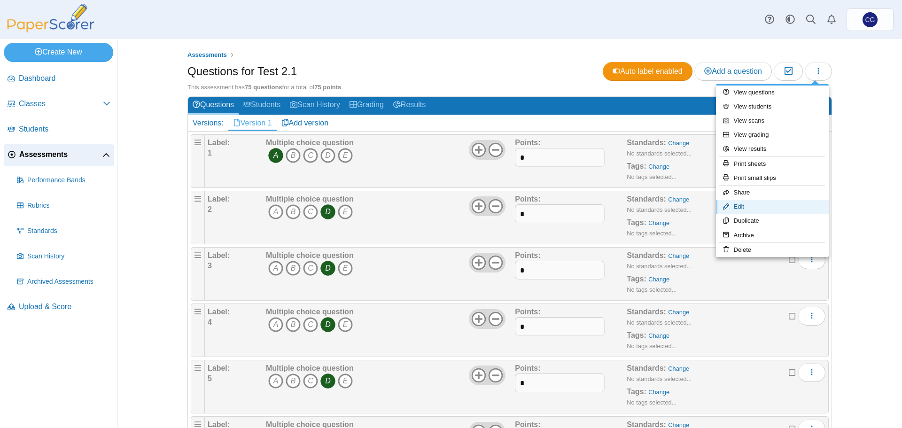
click at [753, 204] on link "Edit" at bounding box center [772, 207] width 113 height 14
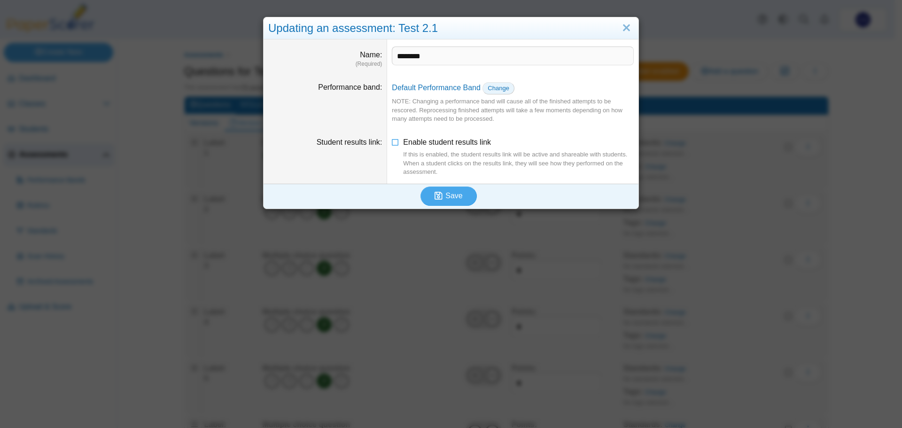
click at [499, 89] on span "Change" at bounding box center [499, 88] width 22 height 7
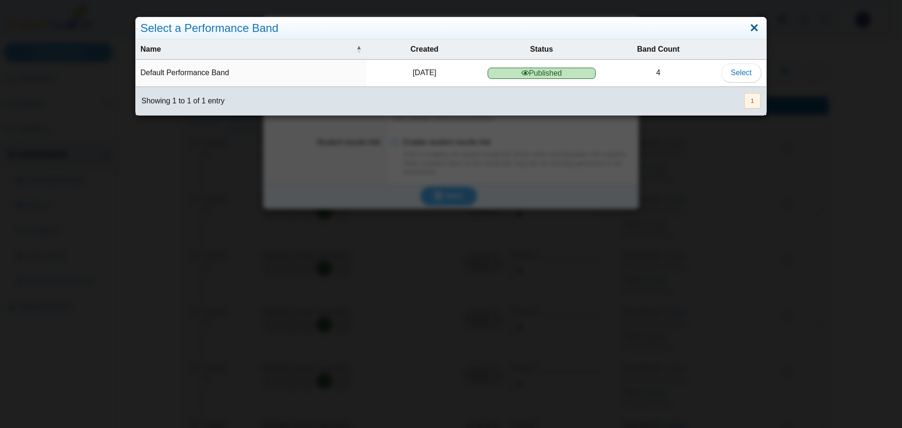
click at [749, 30] on link "Close" at bounding box center [754, 28] width 15 height 16
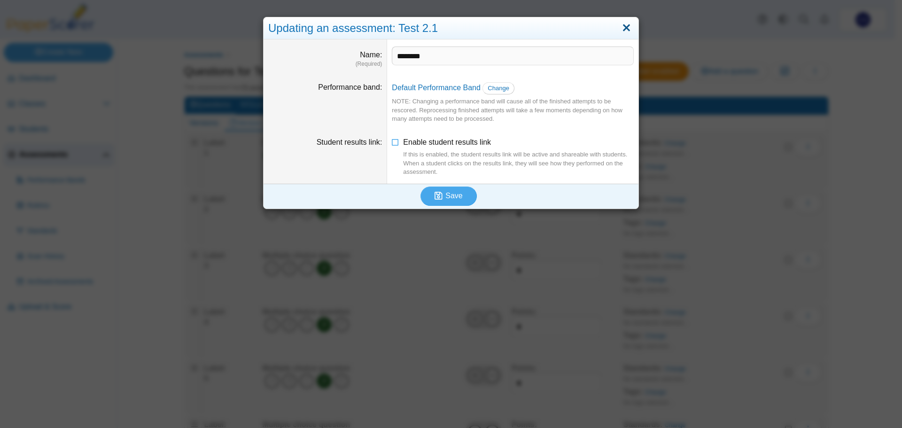
click at [622, 28] on link "Close" at bounding box center [626, 28] width 15 height 16
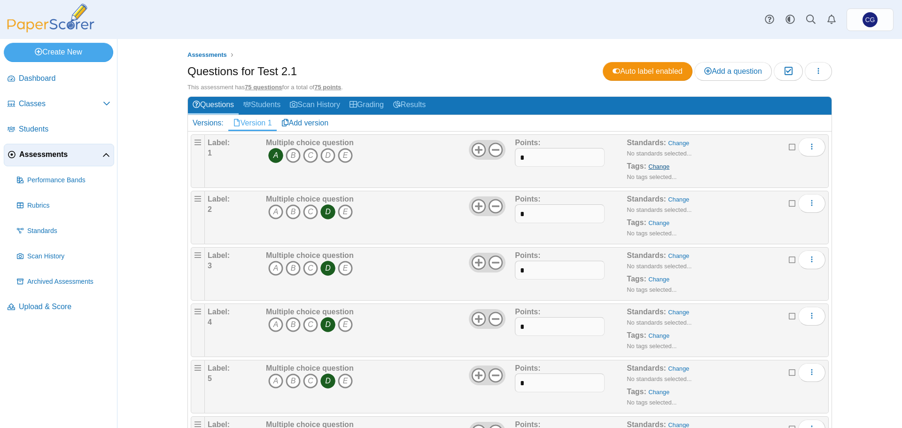
click at [657, 165] on link "Change" at bounding box center [658, 166] width 21 height 7
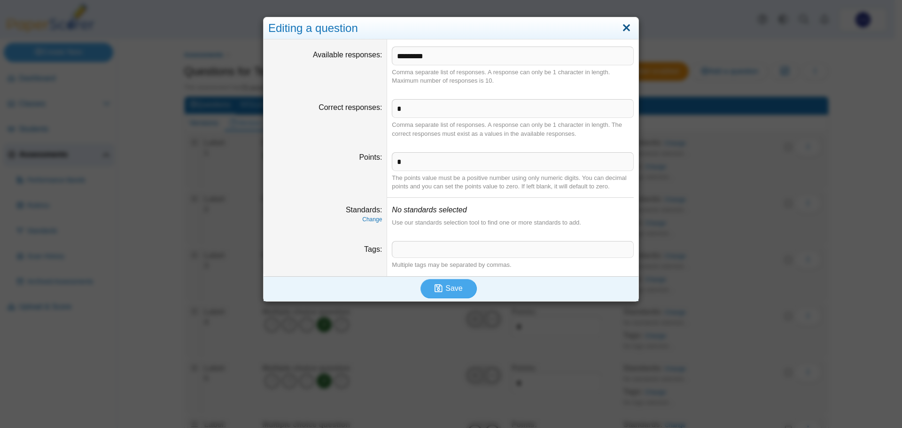
click at [627, 29] on link "Close" at bounding box center [626, 28] width 15 height 16
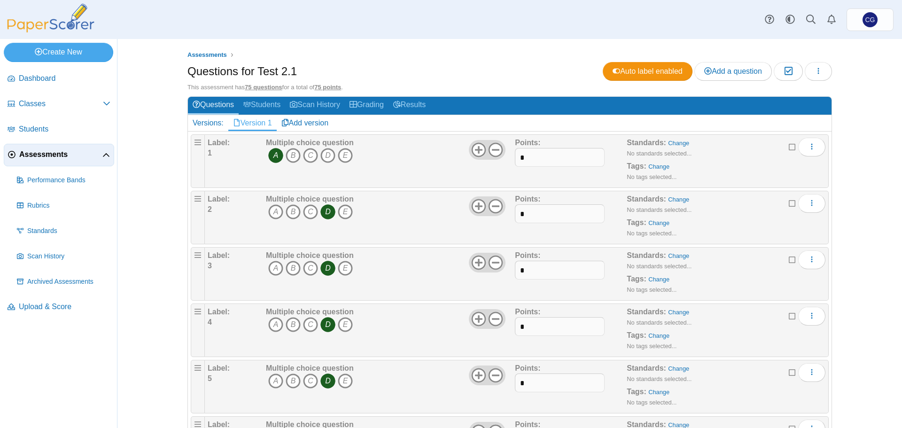
click at [862, 128] on div "Assessments Questions for Test 2.1 Auto label enabled Add a question Moderation…" at bounding box center [509, 233] width 785 height 389
click at [260, 107] on link "Students" at bounding box center [262, 105] width 47 height 17
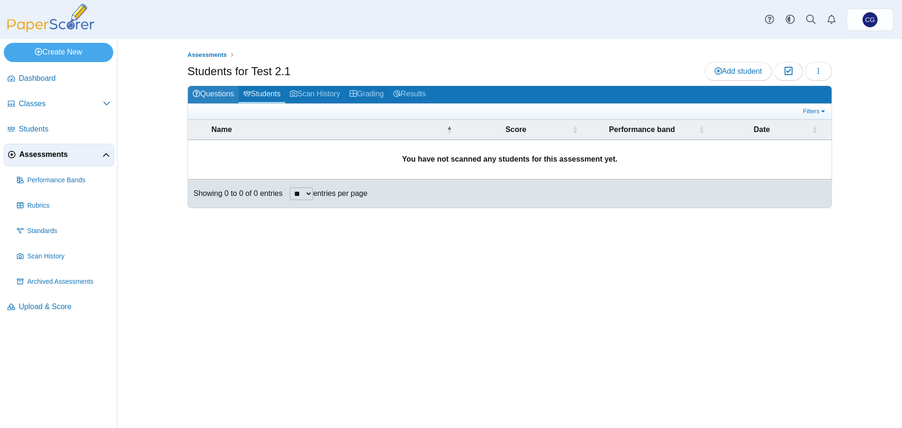
click at [218, 94] on link "Questions" at bounding box center [213, 94] width 51 height 17
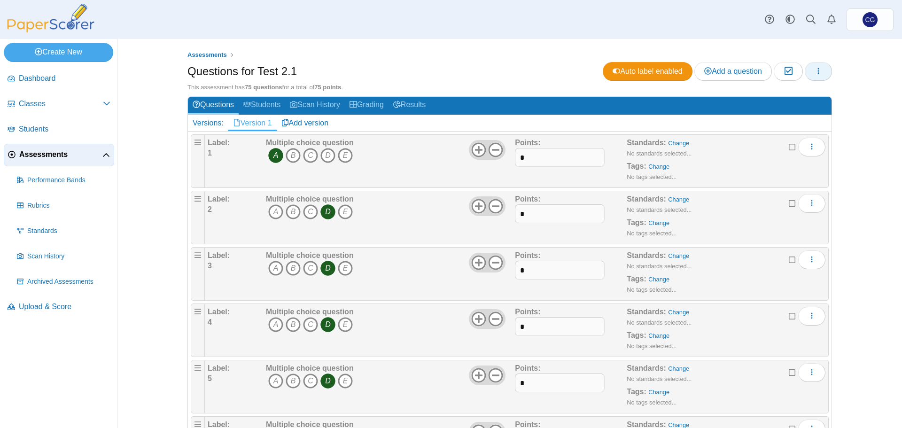
click at [817, 77] on button "button" at bounding box center [818, 71] width 27 height 19
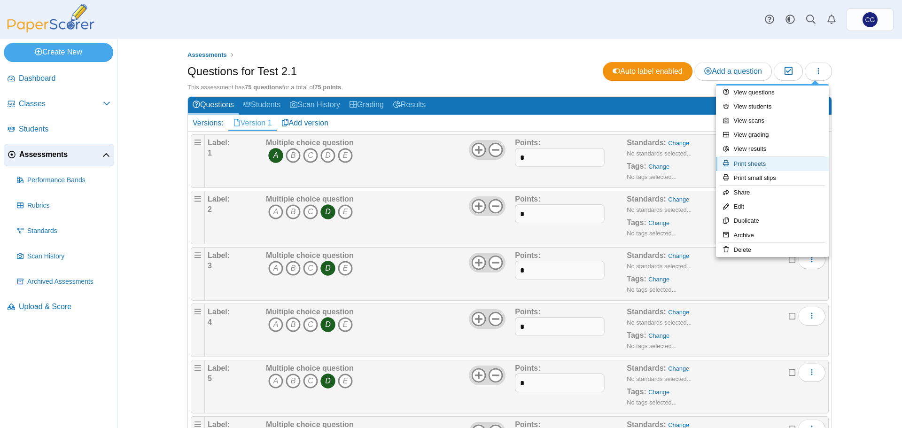
click at [776, 166] on link "Print sheets" at bounding box center [772, 164] width 113 height 14
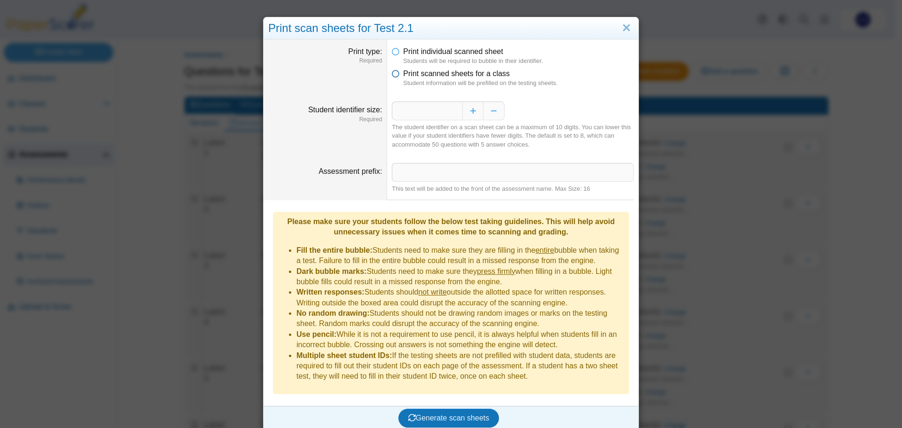
click at [392, 75] on icon at bounding box center [396, 72] width 8 height 7
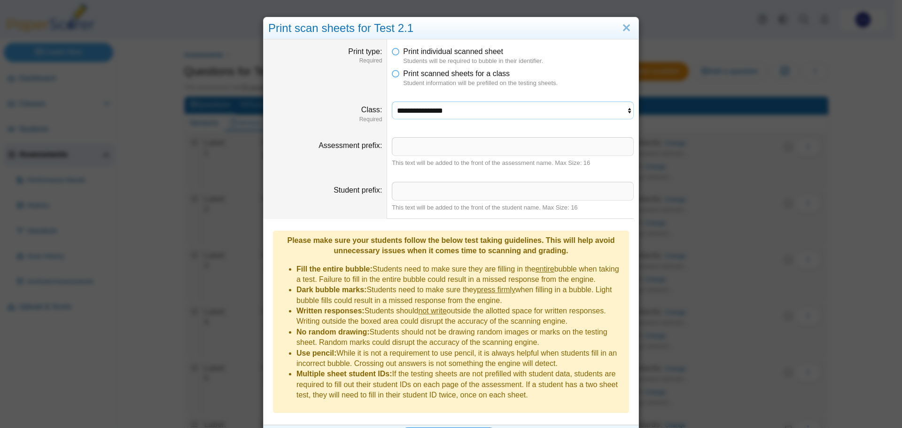
click at [452, 112] on select "**********" at bounding box center [513, 110] width 242 height 18
select select "**********"
click at [392, 101] on select "**********" at bounding box center [513, 110] width 242 height 18
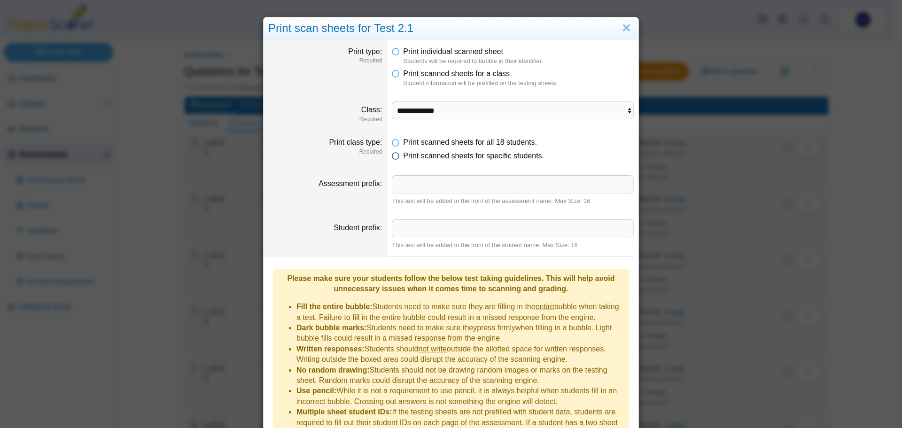
click at [479, 160] on span "Print scanned sheets for specific students." at bounding box center [473, 156] width 141 height 8
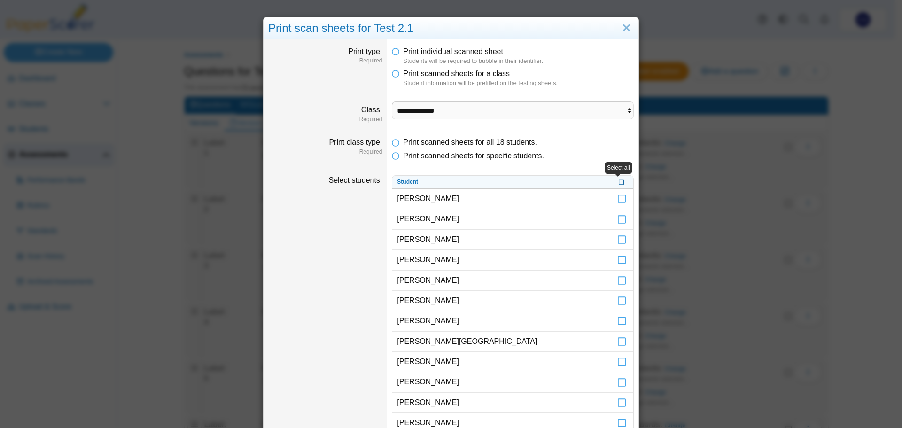
click at [619, 182] on icon at bounding box center [622, 181] width 6 height 5
click at [622, 213] on icon at bounding box center [621, 214] width 9 height 8
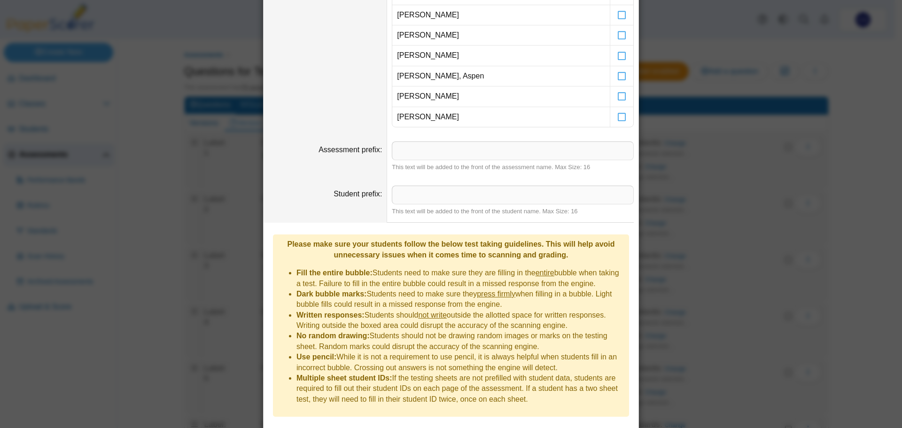
scroll to position [444, 0]
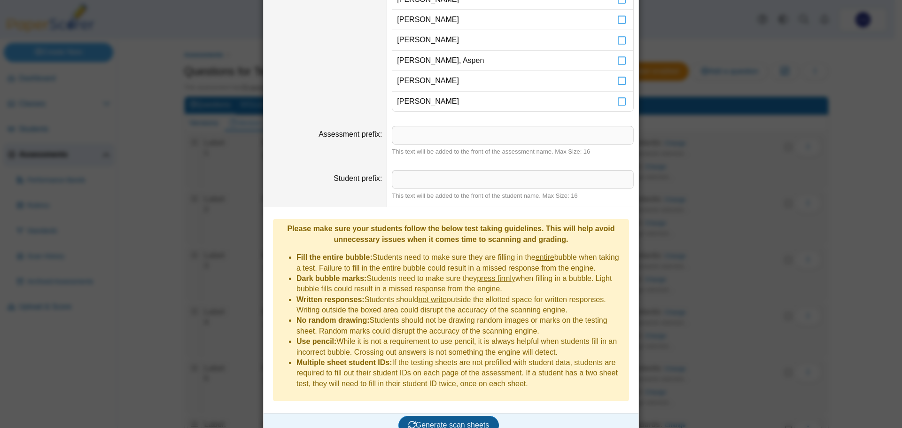
click at [451, 421] on span "Generate scan sheets" at bounding box center [448, 425] width 81 height 8
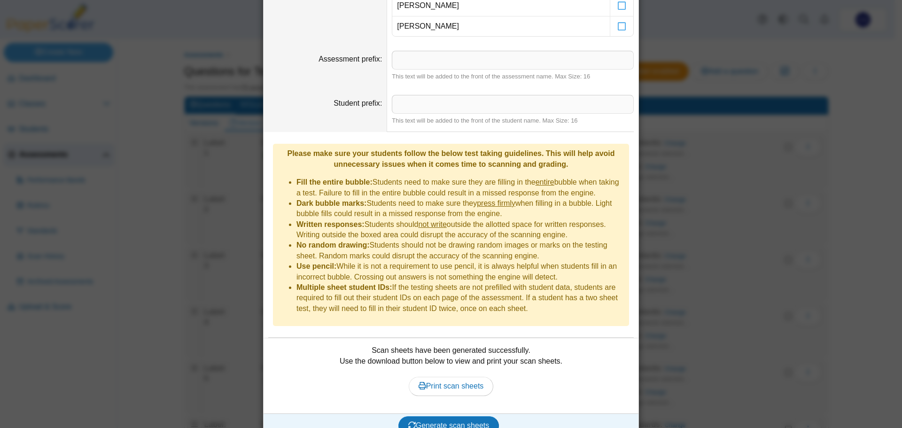
scroll to position [520, 0]
click at [463, 381] on span "Print scan sheets" at bounding box center [451, 385] width 65 height 8
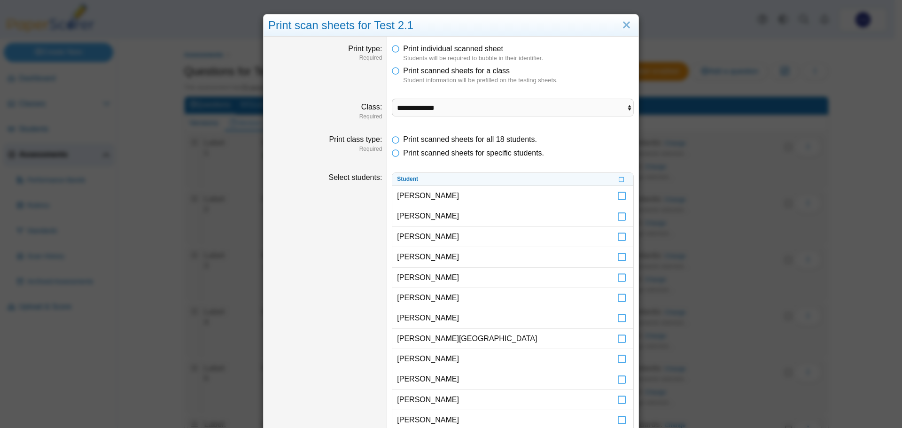
scroll to position [0, 0]
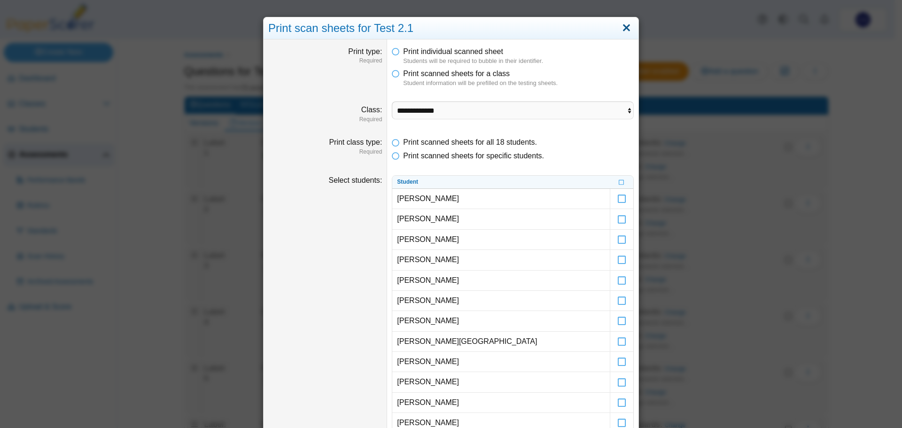
click at [623, 26] on link "Close" at bounding box center [626, 28] width 15 height 16
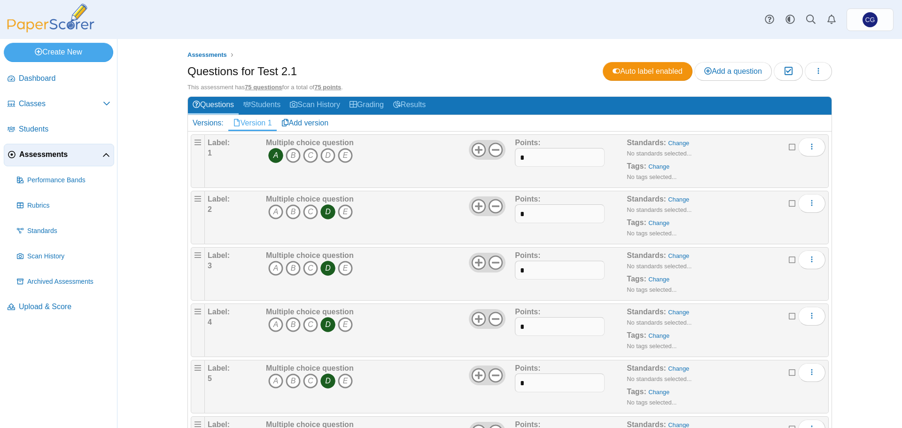
click at [864, 210] on div "Assessments Questions for Test 2.1 Auto label enabled Add a question Moderation…" at bounding box center [509, 233] width 785 height 389
click at [817, 71] on icon "button" at bounding box center [819, 71] width 8 height 8
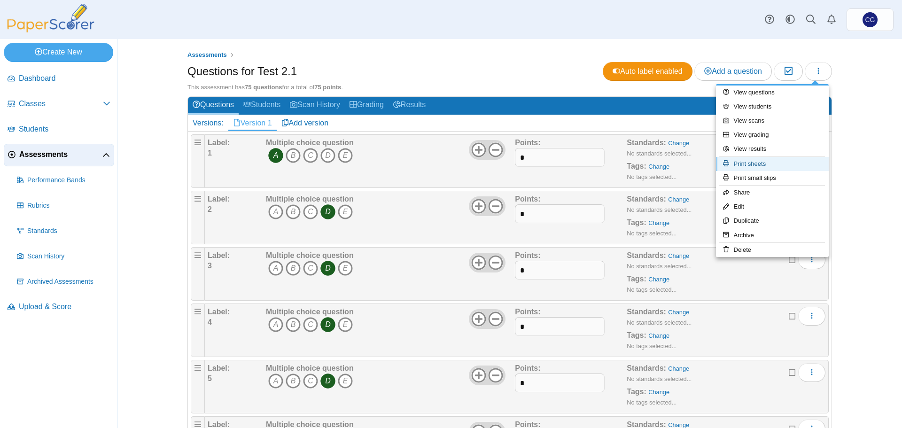
click at [776, 167] on link "Print sheets" at bounding box center [772, 164] width 113 height 14
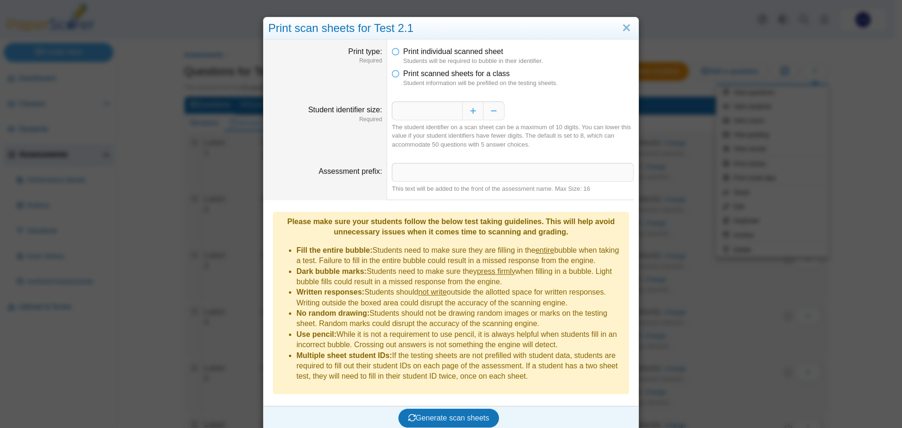
click at [397, 74] on li "Print scanned sheets for a class Student information will be prefilled on the t…" at bounding box center [513, 78] width 242 height 19
click at [392, 74] on icon at bounding box center [396, 72] width 8 height 7
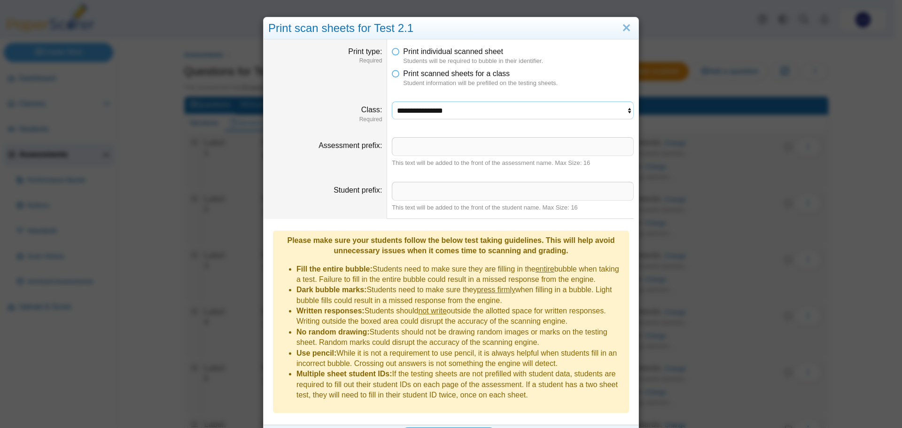
click at [454, 109] on select "**********" at bounding box center [513, 110] width 242 height 18
select select "**********"
click at [392, 101] on select "**********" at bounding box center [513, 110] width 242 height 18
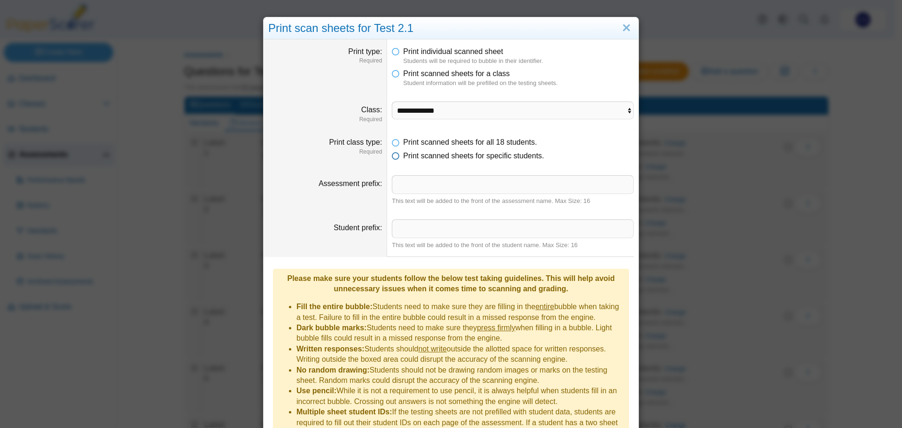
click at [430, 156] on span "Print scanned sheets for specific students." at bounding box center [473, 156] width 141 height 8
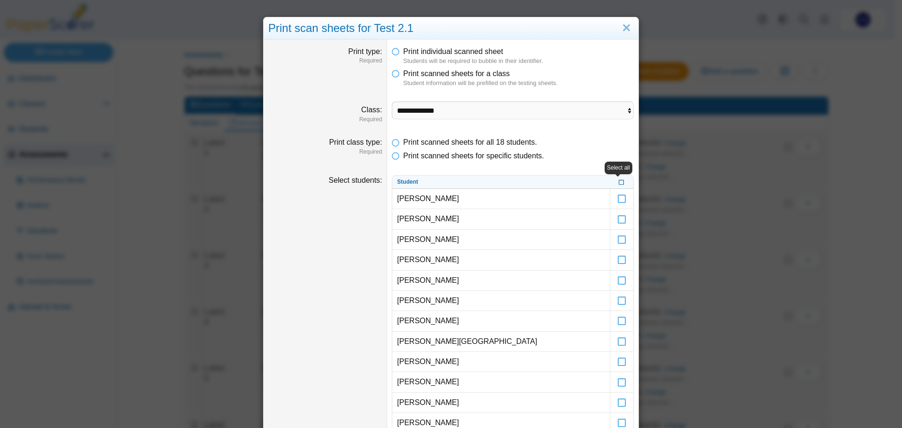
click at [619, 182] on icon at bounding box center [622, 181] width 6 height 5
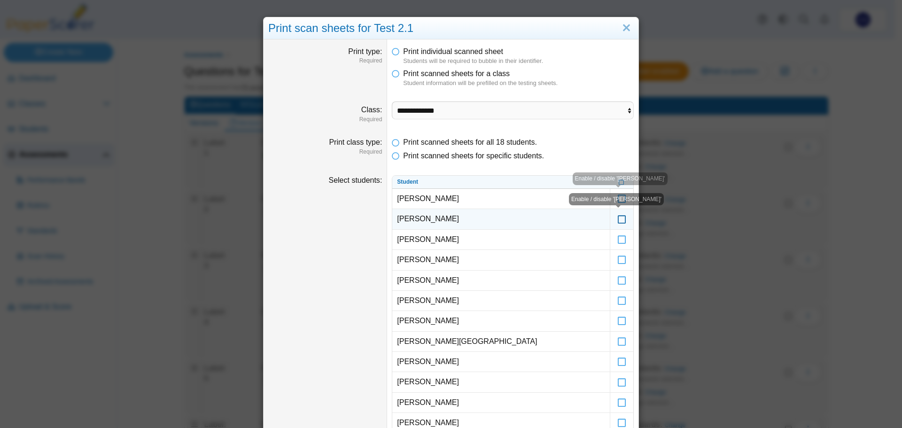
click at [620, 219] on icon at bounding box center [621, 214] width 9 height 8
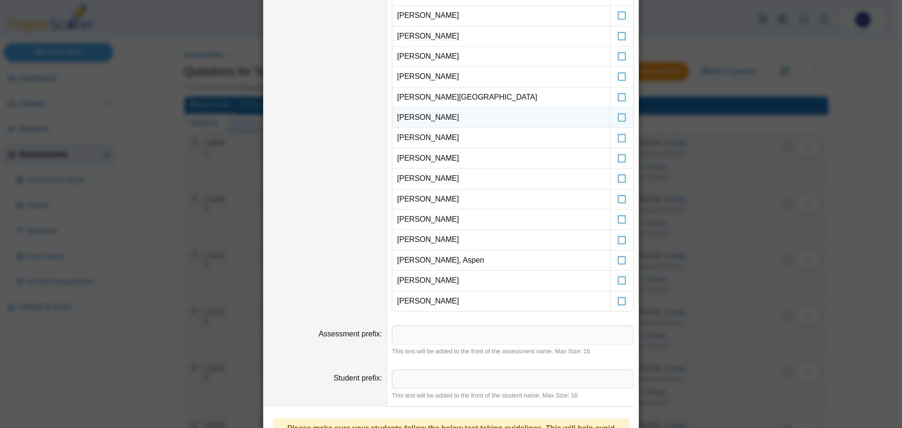
scroll to position [444, 0]
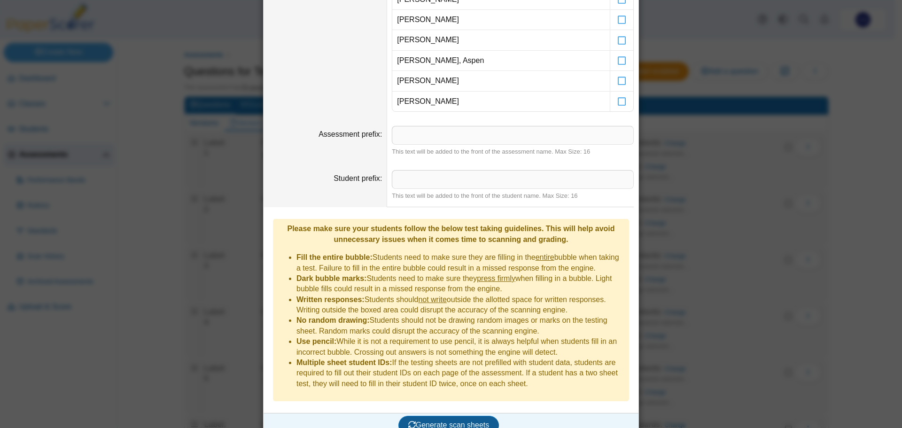
click at [443, 421] on span "Generate scan sheets" at bounding box center [448, 425] width 81 height 8
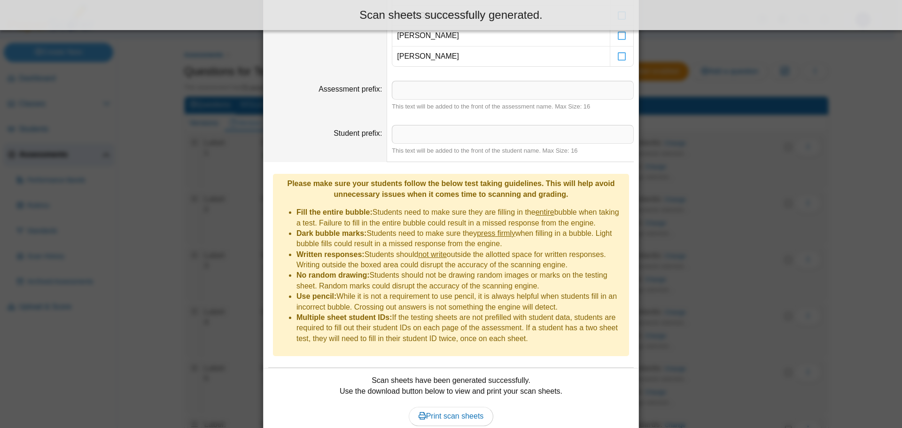
scroll to position [520, 0]
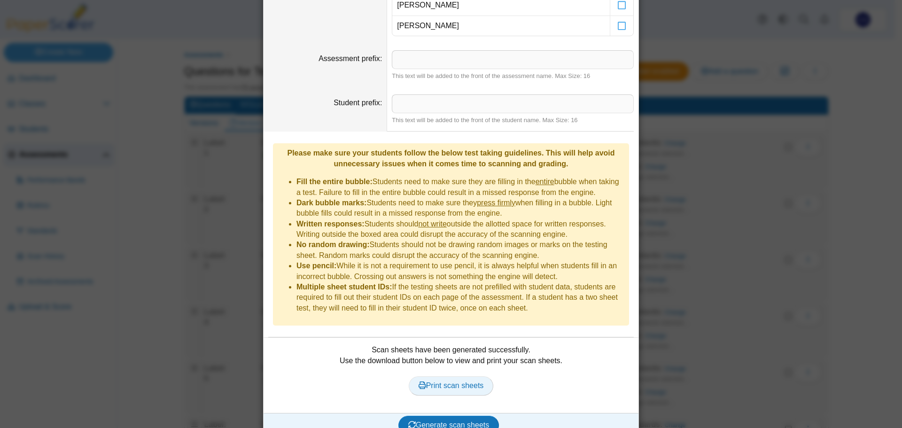
click at [461, 381] on span "Print scan sheets" at bounding box center [451, 385] width 65 height 8
click at [700, 274] on div "**********" at bounding box center [451, 214] width 902 height 428
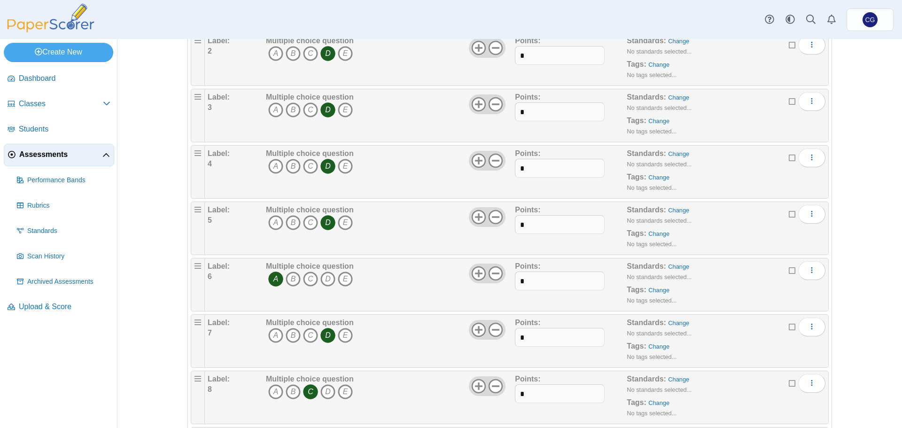
scroll to position [0, 0]
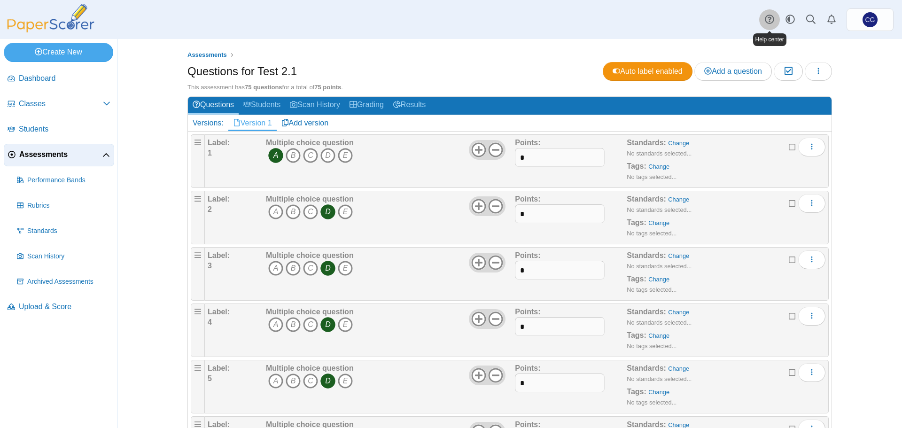
click at [768, 19] on icon at bounding box center [769, 19] width 9 height 9
click at [770, 20] on icon at bounding box center [769, 19] width 9 height 9
click at [812, 49] on div "Assessments Questions for Test 2.1 Auto label enabled Add a question Moderation…" at bounding box center [509, 233] width 705 height 389
click at [773, 22] on use at bounding box center [769, 19] width 9 height 9
click at [858, 82] on div "Assessments Questions for Test 2.1 Auto label enabled Add a question Moderation…" at bounding box center [509, 233] width 705 height 389
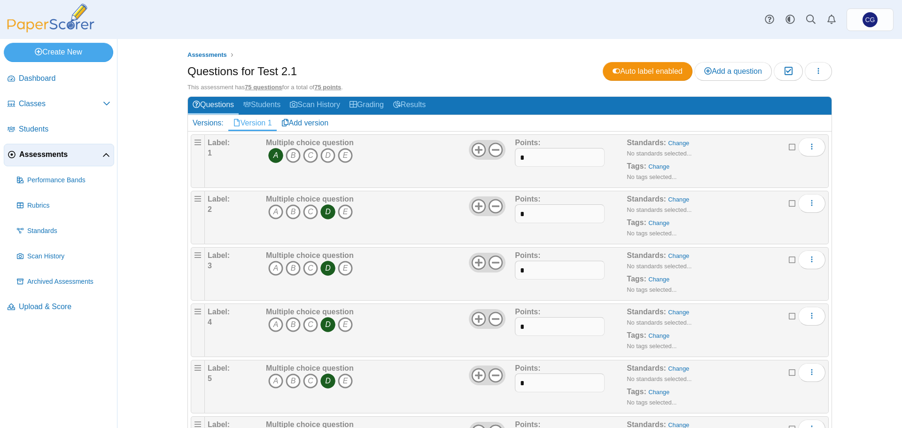
click at [57, 152] on span "Assessments" at bounding box center [60, 154] width 83 height 10
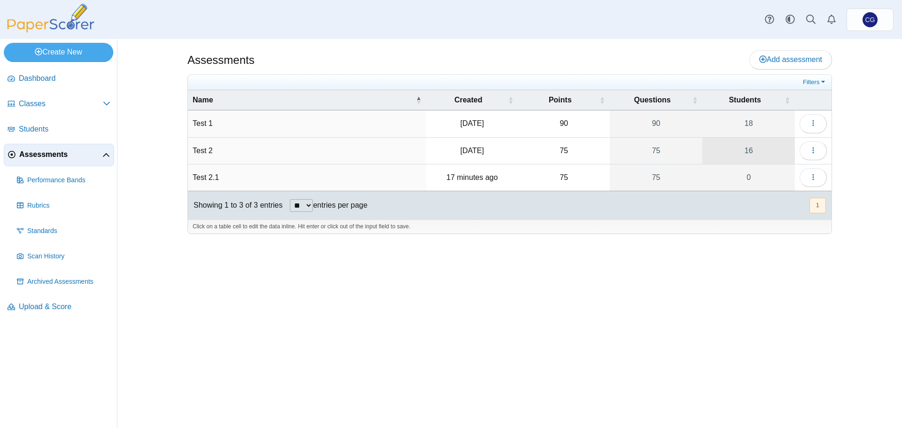
click at [792, 150] on link "16" at bounding box center [748, 151] width 93 height 26
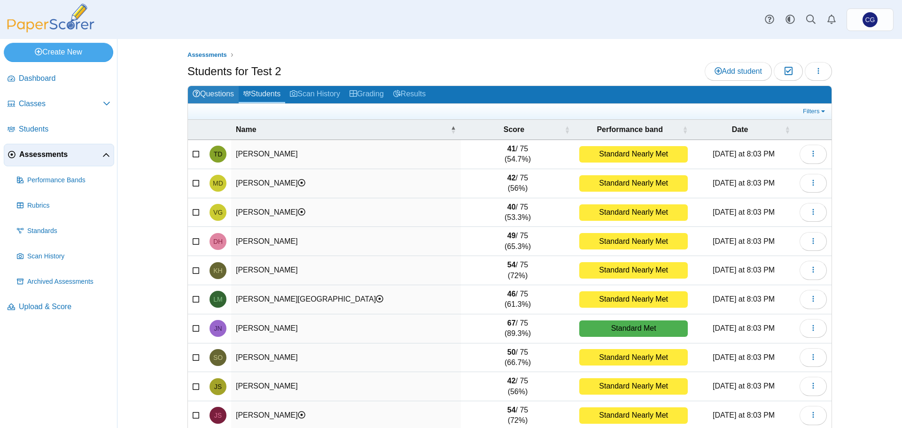
click at [220, 94] on link "Questions" at bounding box center [213, 94] width 51 height 17
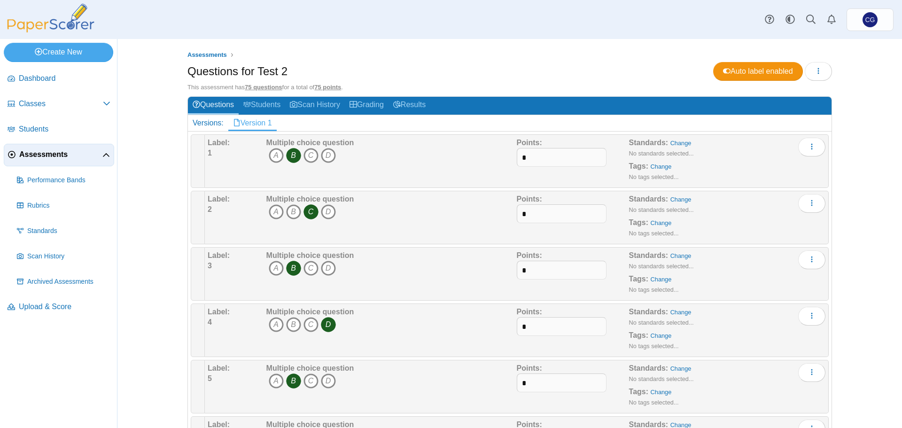
click at [284, 125] on h2 "Versions: Version 1" at bounding box center [510, 123] width 644 height 16
click at [53, 156] on span "Assessments" at bounding box center [60, 154] width 83 height 10
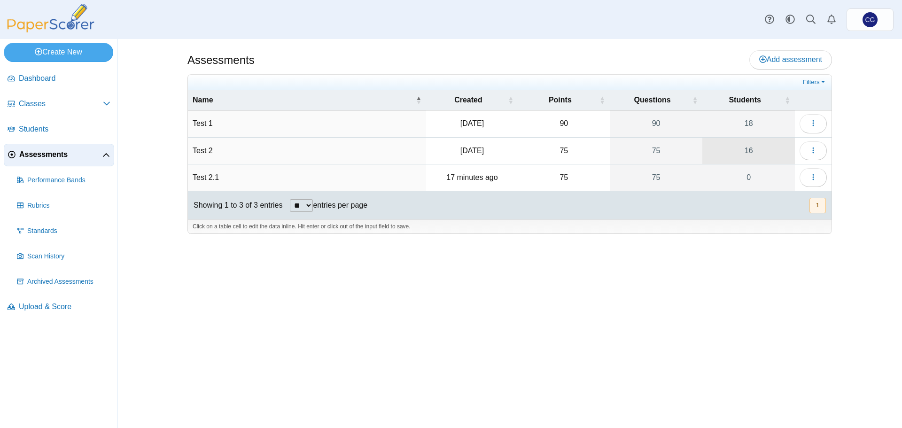
click at [787, 156] on link "16" at bounding box center [748, 151] width 93 height 26
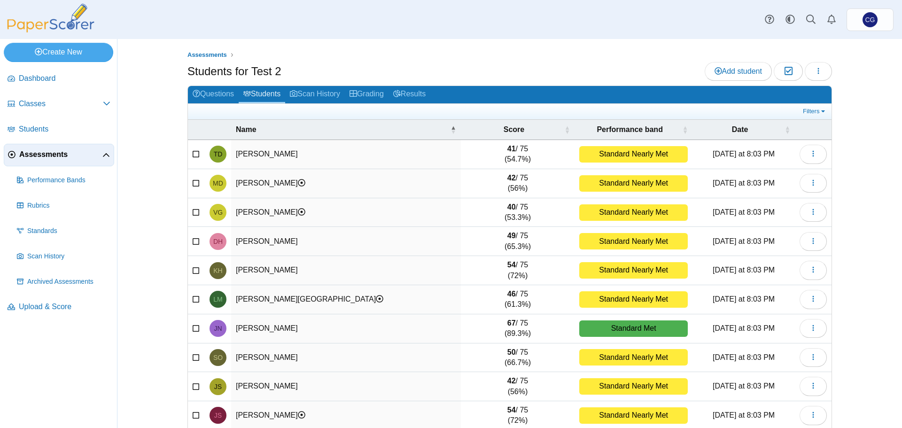
click at [38, 153] on span "Assessments" at bounding box center [60, 154] width 83 height 10
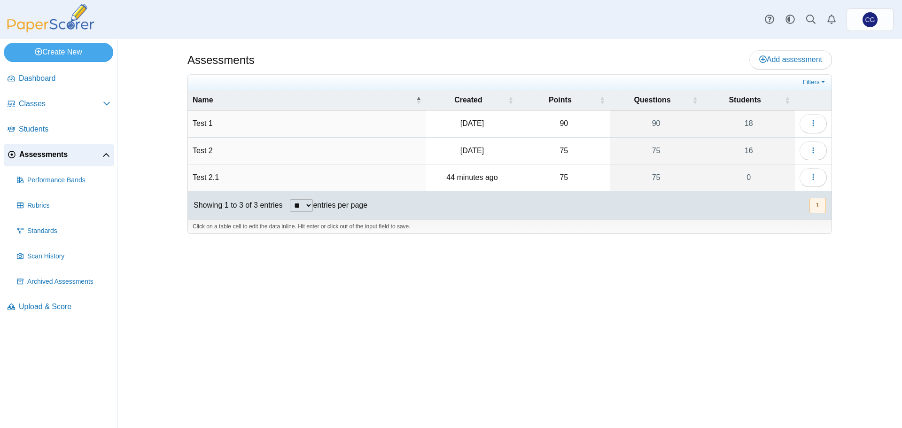
click at [720, 318] on div "Assessments Add assessment 90" at bounding box center [509, 233] width 705 height 389
click at [775, 170] on link "0" at bounding box center [748, 177] width 93 height 26
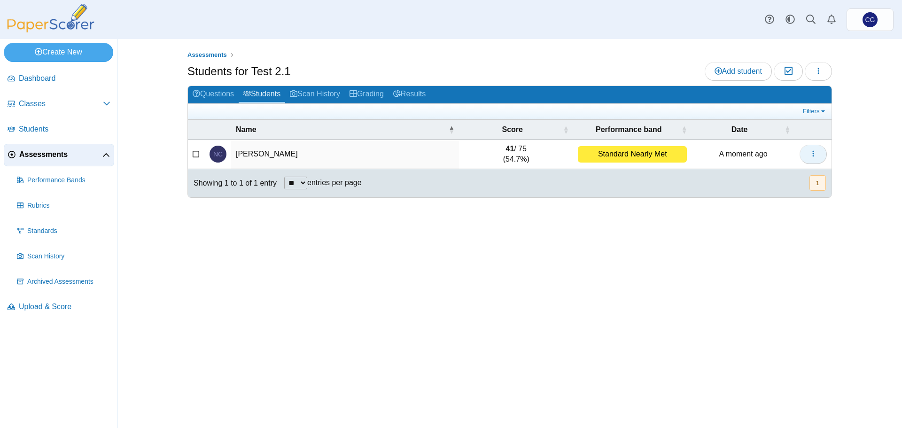
click at [807, 152] on button "button" at bounding box center [813, 154] width 27 height 19
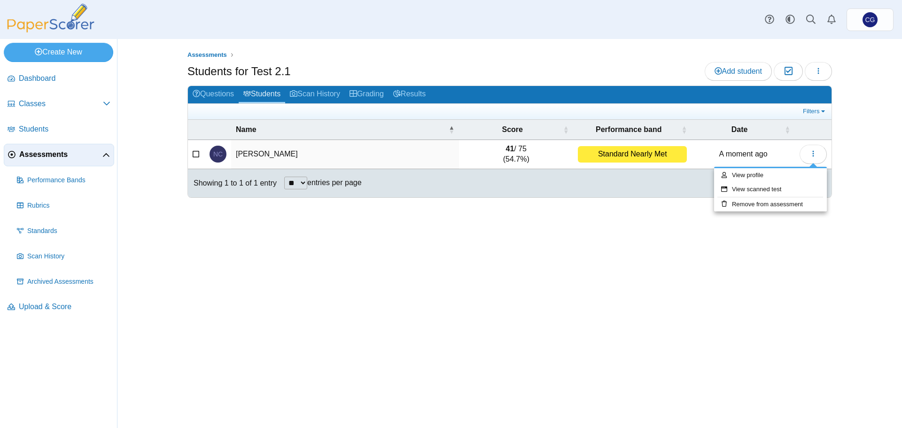
click at [855, 156] on div "Assessments Students for Test 2.1 Add student Moderation 0 Loading…" at bounding box center [509, 233] width 705 height 389
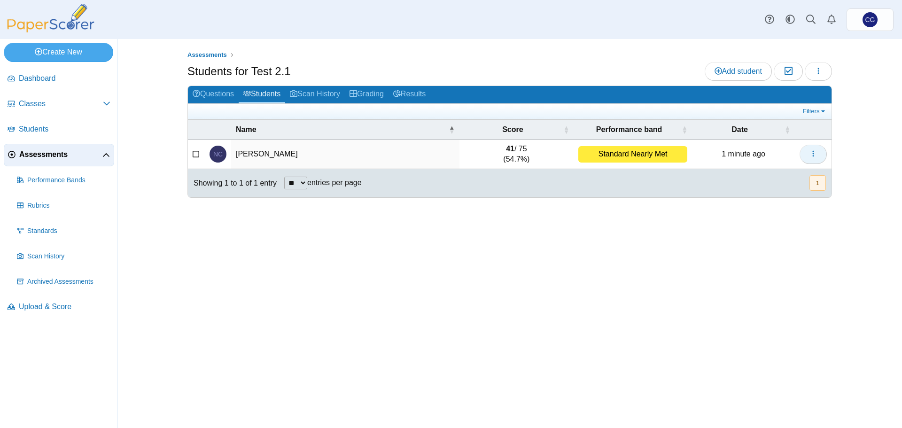
click at [813, 154] on use "button" at bounding box center [812, 154] width 1 height 6
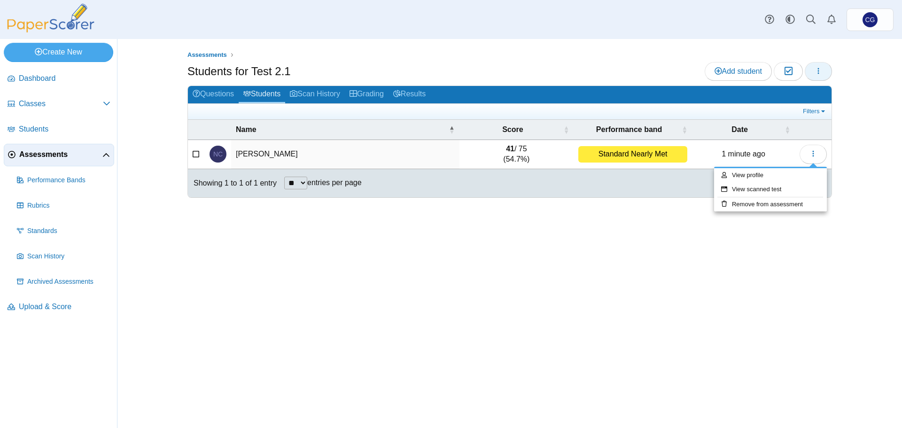
click at [819, 69] on use "button" at bounding box center [818, 71] width 1 height 6
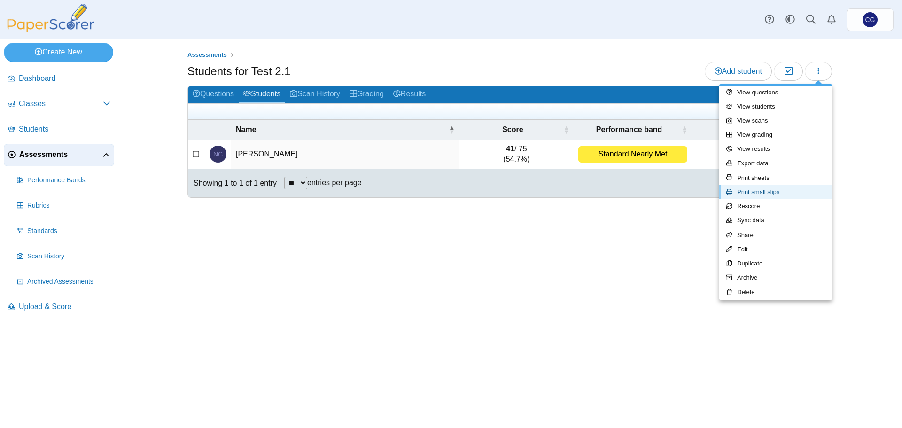
click at [780, 193] on link "Print small slips" at bounding box center [775, 192] width 113 height 14
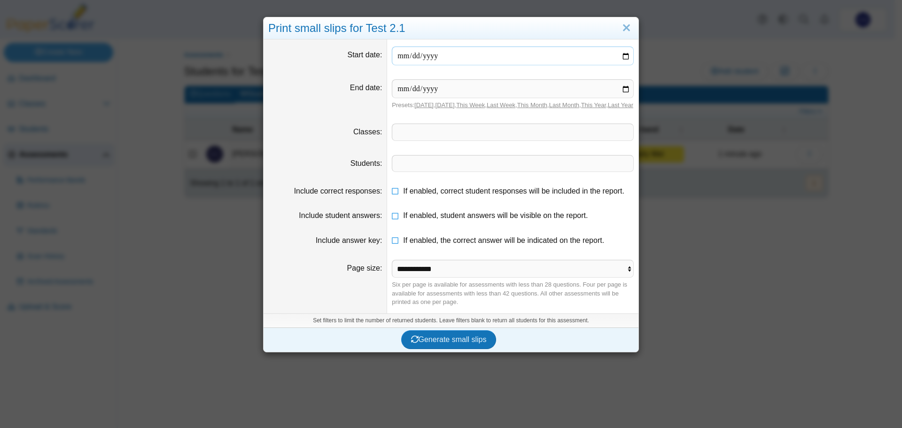
click at [621, 58] on input "date" at bounding box center [513, 56] width 242 height 19
type input "**********"
click at [622, 88] on input "date" at bounding box center [513, 88] width 242 height 19
type input "**********"
click at [442, 140] on span at bounding box center [512, 132] width 241 height 16
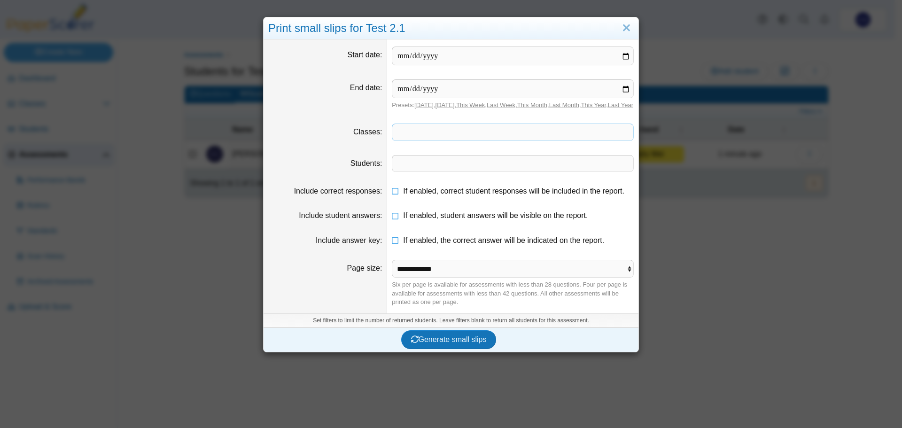
click at [411, 140] on span at bounding box center [512, 132] width 241 height 16
click at [421, 171] on span at bounding box center [512, 164] width 241 height 16
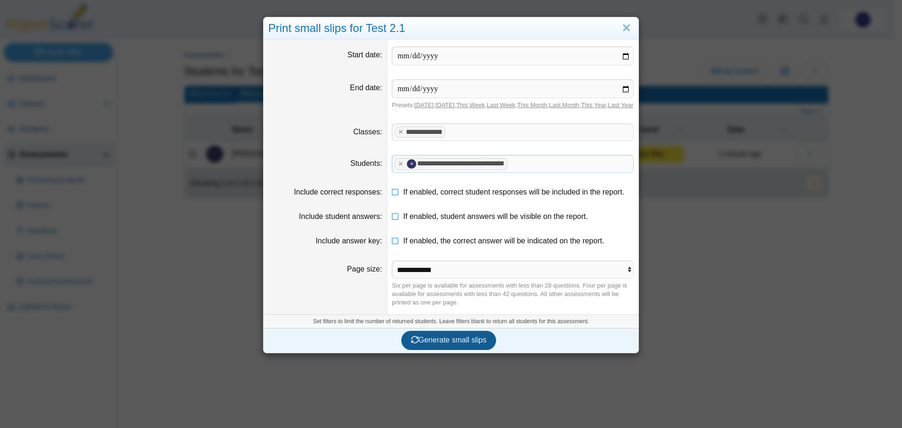
click at [449, 344] on span "Generate small slips" at bounding box center [449, 340] width 76 height 8
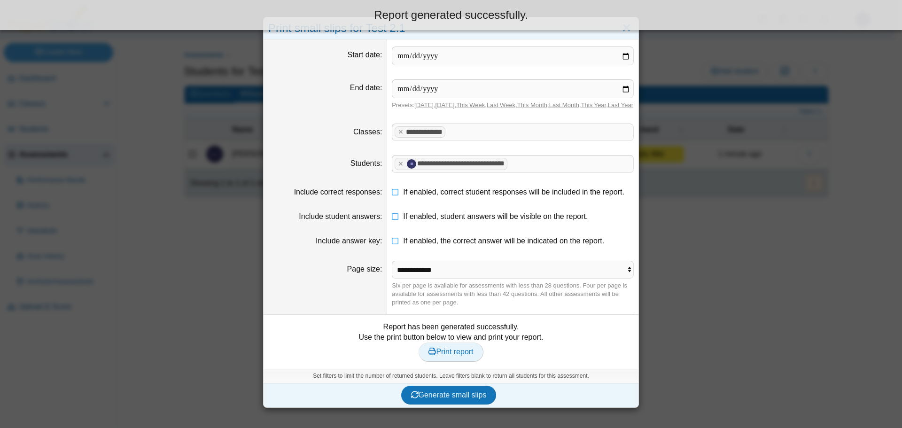
click at [445, 356] on span "Print report" at bounding box center [450, 352] width 45 height 8
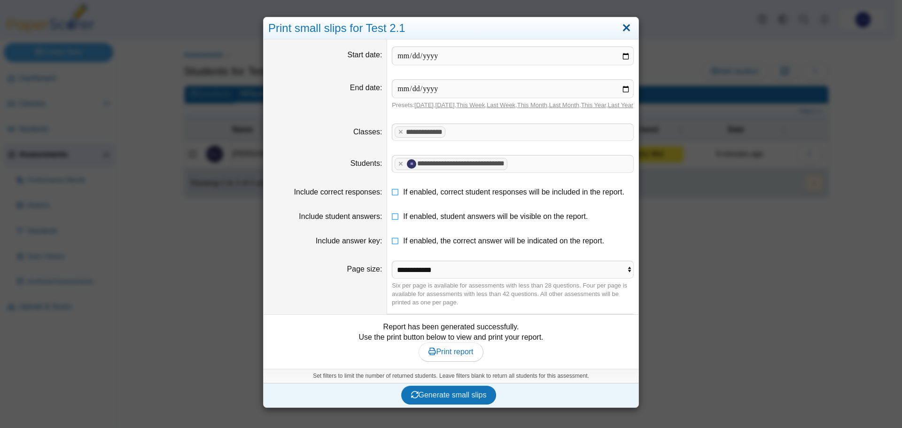
click at [623, 27] on link "Close" at bounding box center [626, 28] width 15 height 16
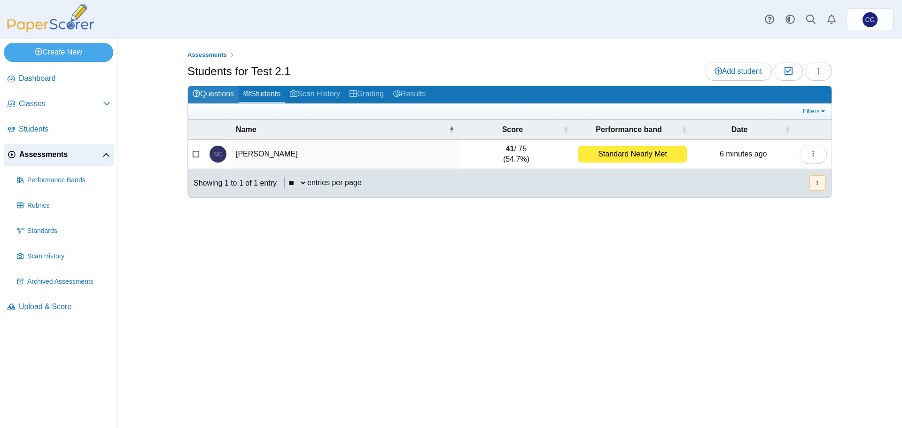
click at [207, 92] on link "Questions" at bounding box center [213, 94] width 51 height 17
